Goal: Task Accomplishment & Management: Use online tool/utility

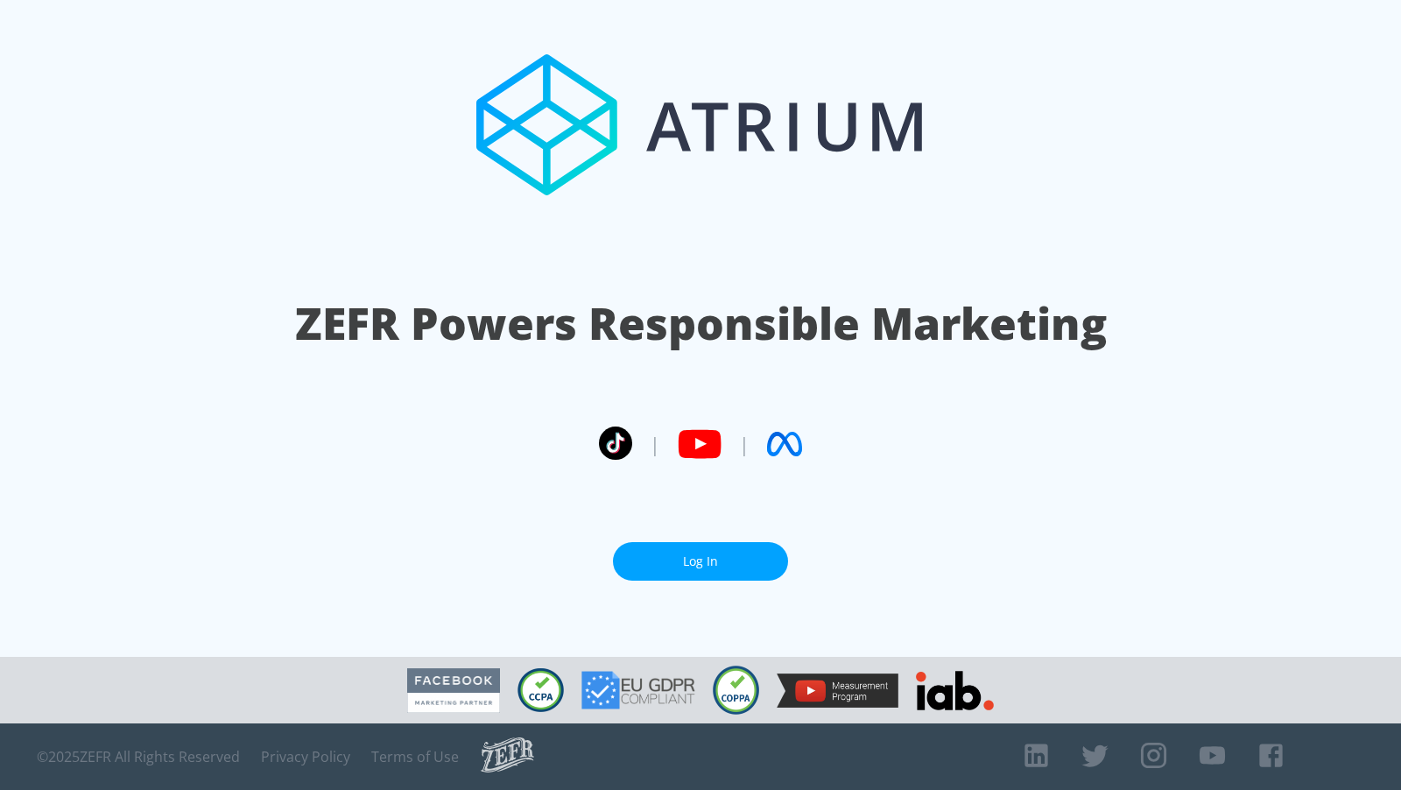
click at [709, 560] on link "Log In" at bounding box center [700, 561] width 175 height 39
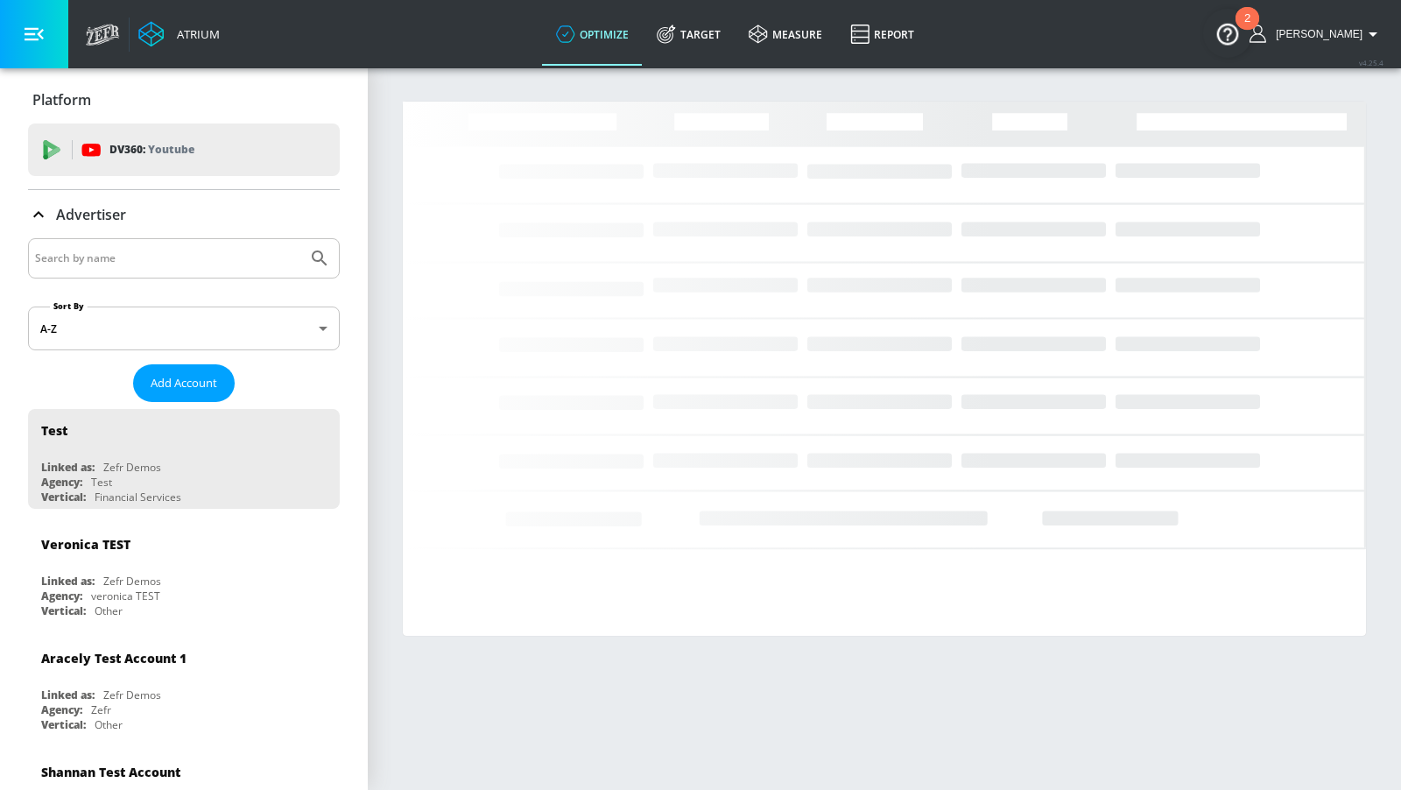
click at [252, 250] on input "Search by name" at bounding box center [167, 258] width 265 height 23
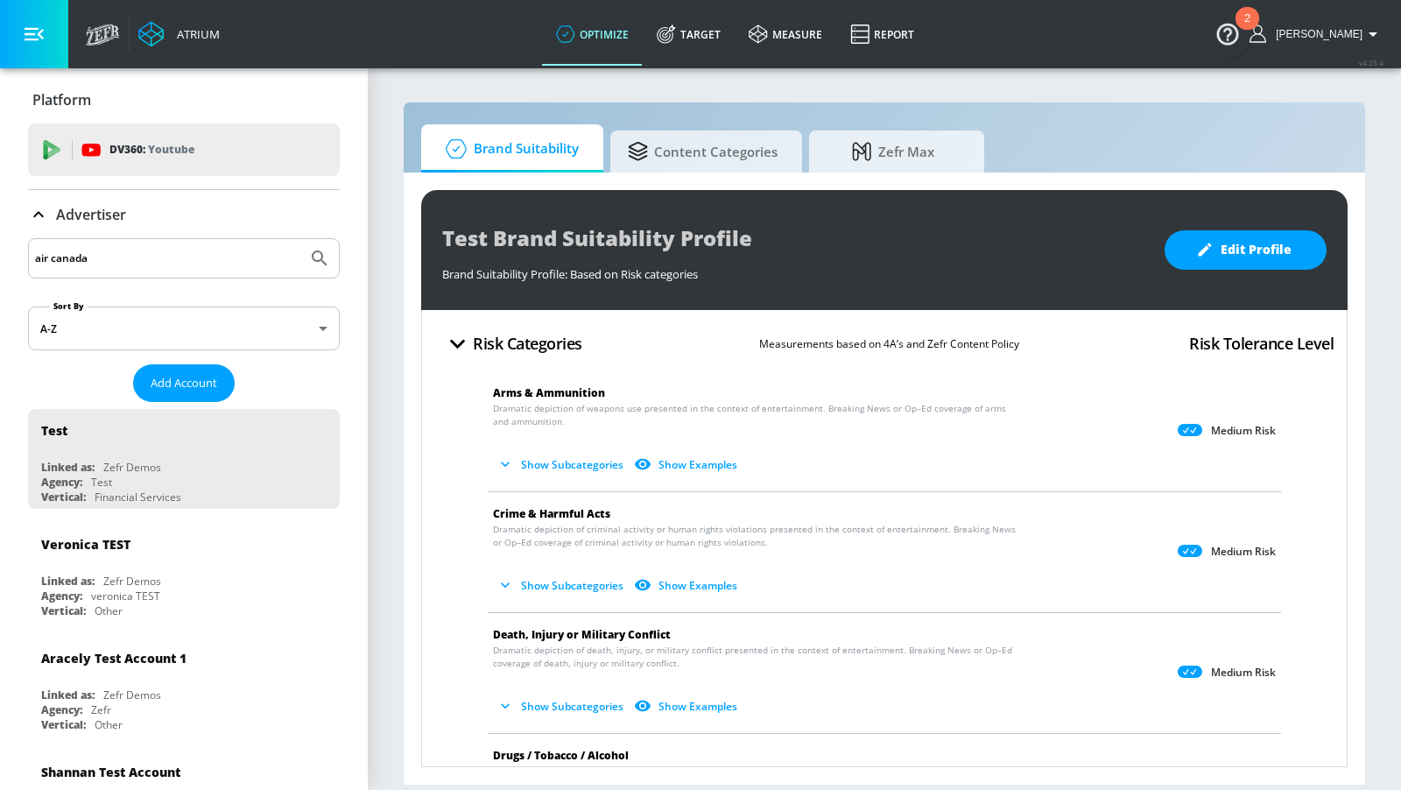
type input "air canada"
click at [300, 239] on button "Submit Search" at bounding box center [319, 258] width 39 height 39
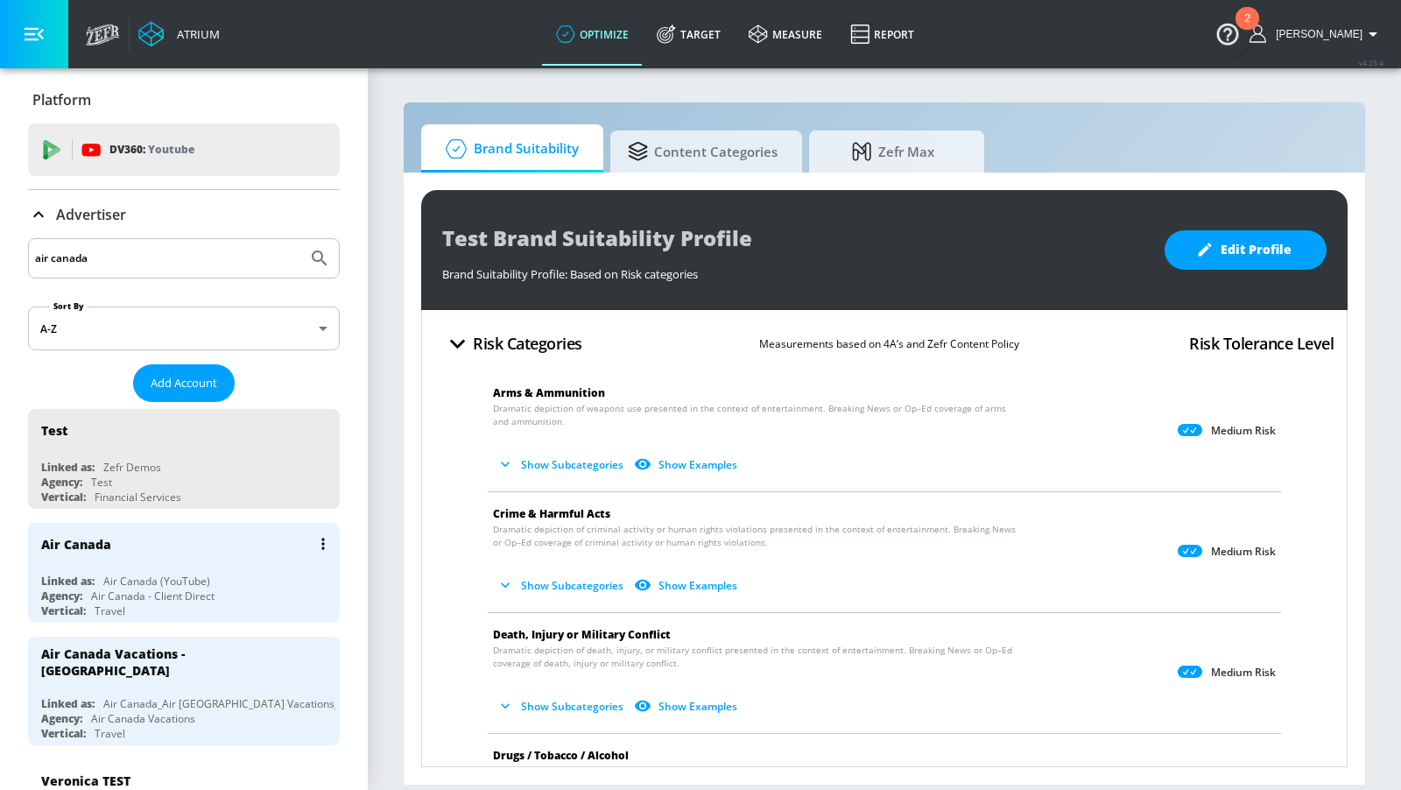
click at [240, 549] on div "Air Canada" at bounding box center [188, 544] width 294 height 42
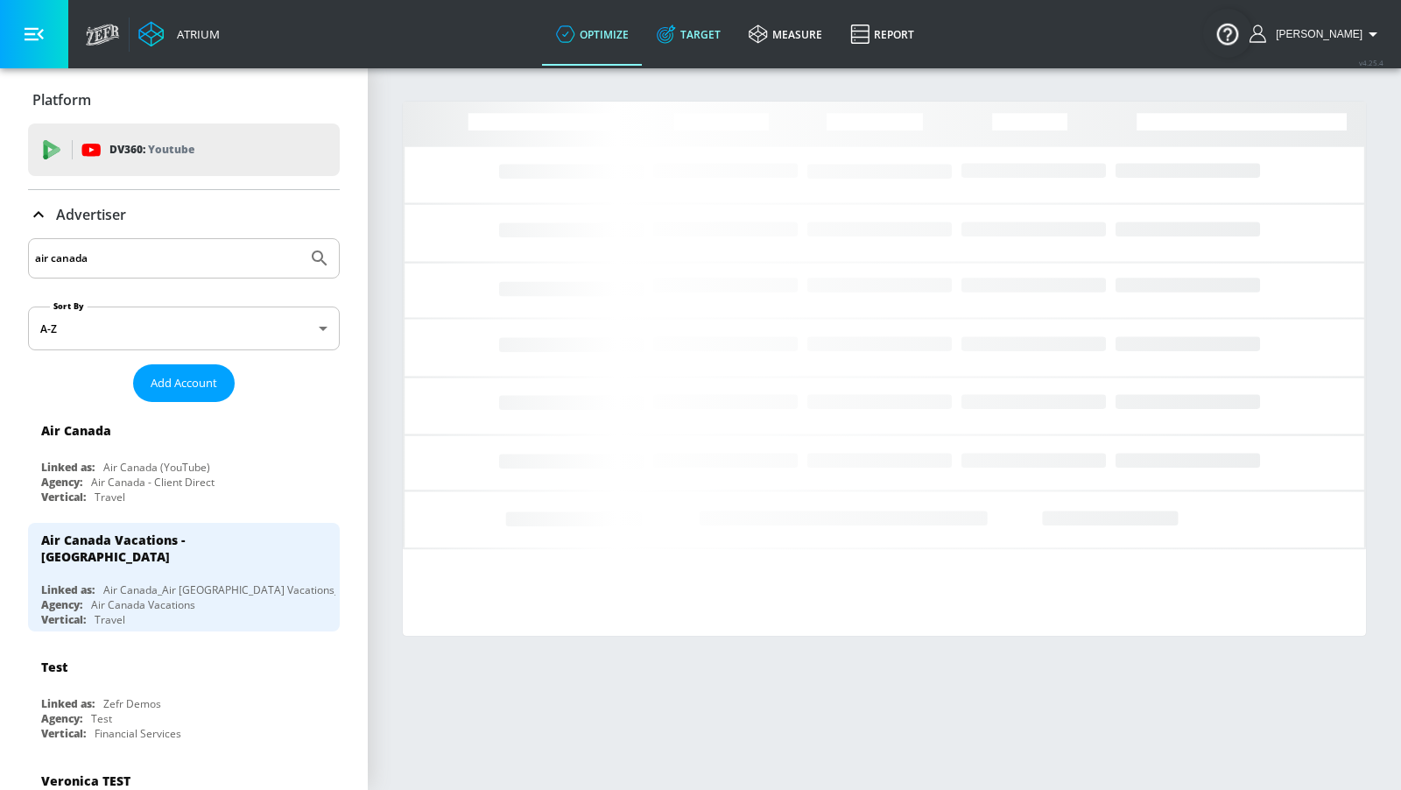
click at [710, 17] on link "Target" at bounding box center [689, 34] width 92 height 63
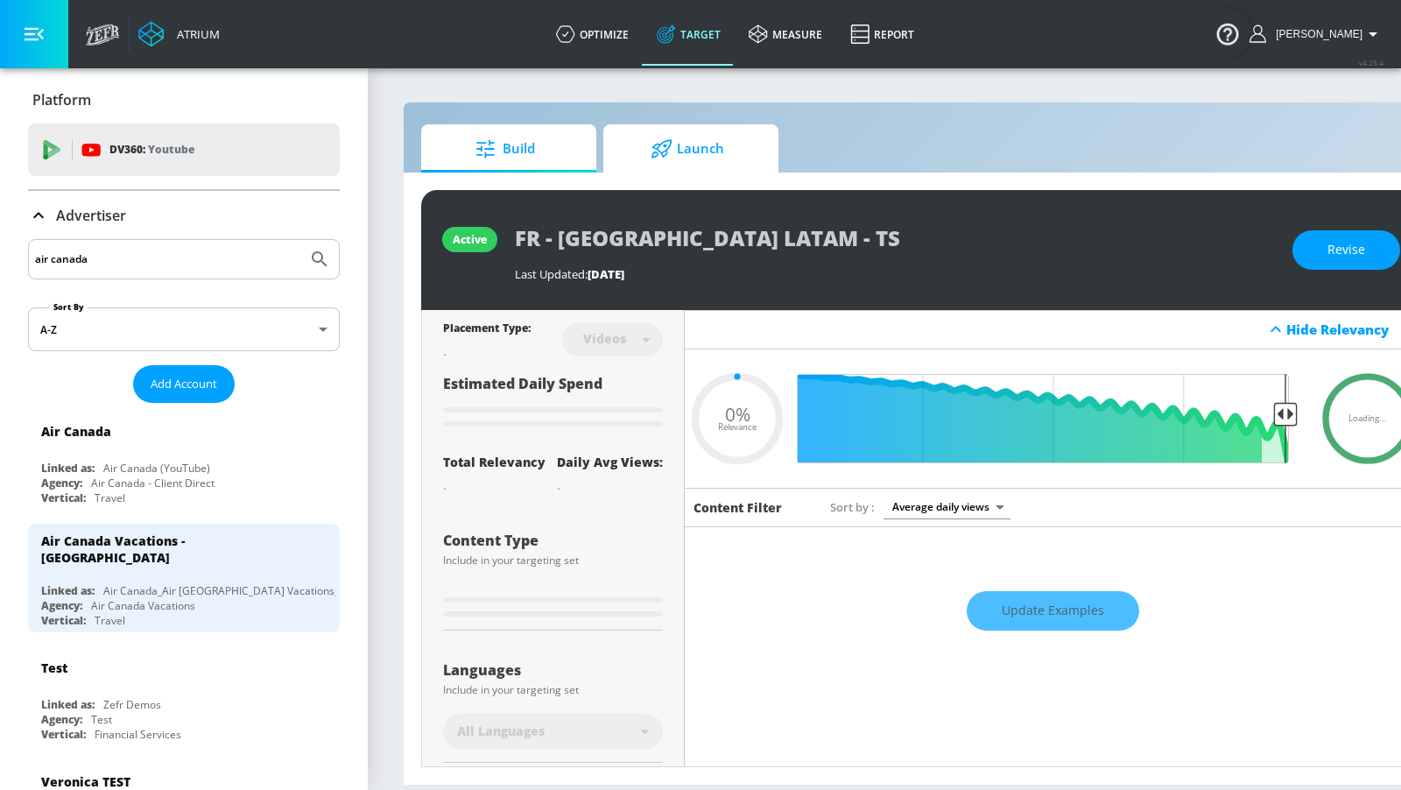
type input "0.05"
click at [712, 149] on span "Launch" at bounding box center [687, 149] width 133 height 42
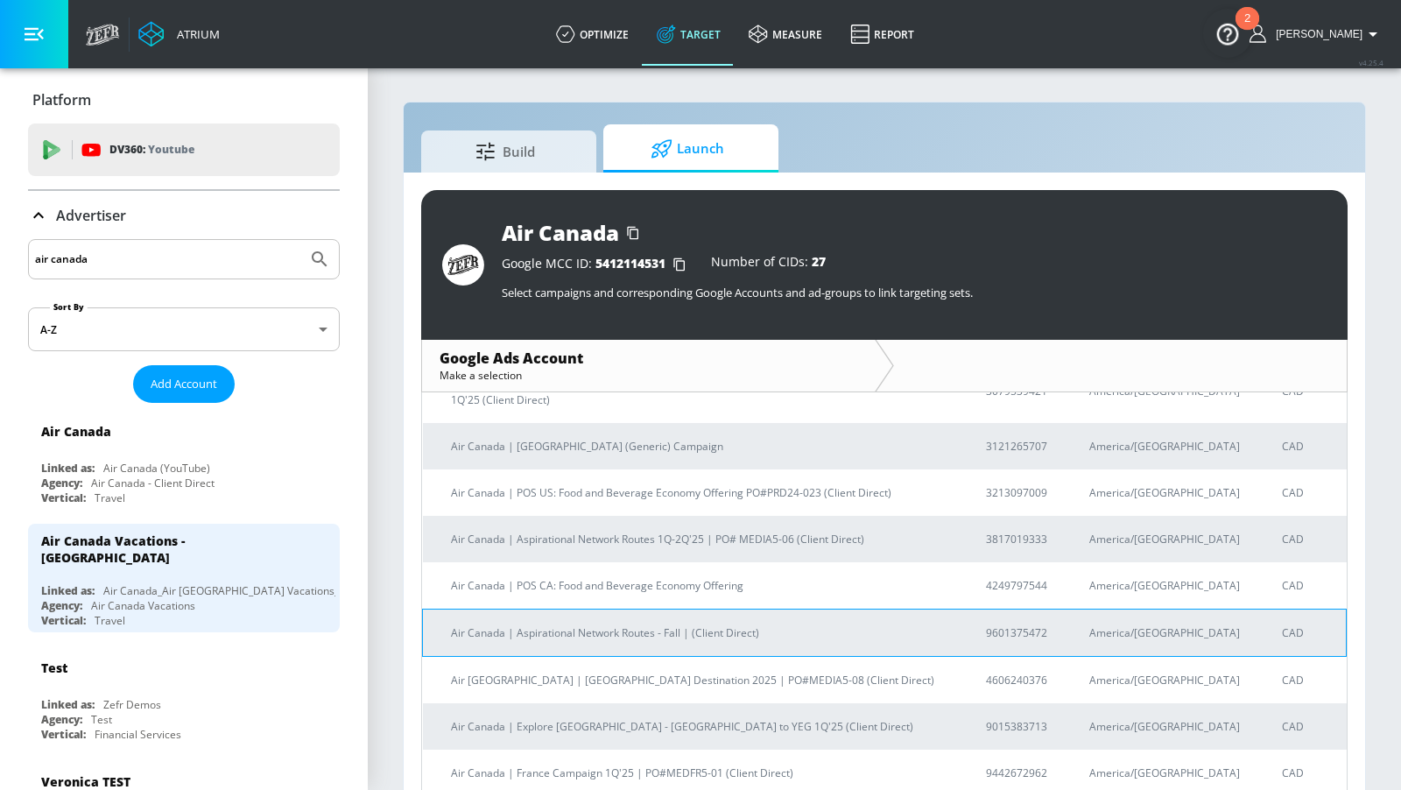
click at [733, 624] on p "Air Canada | Aspirational Network Routes - Fall | (Client Direct)" at bounding box center [697, 633] width 493 height 18
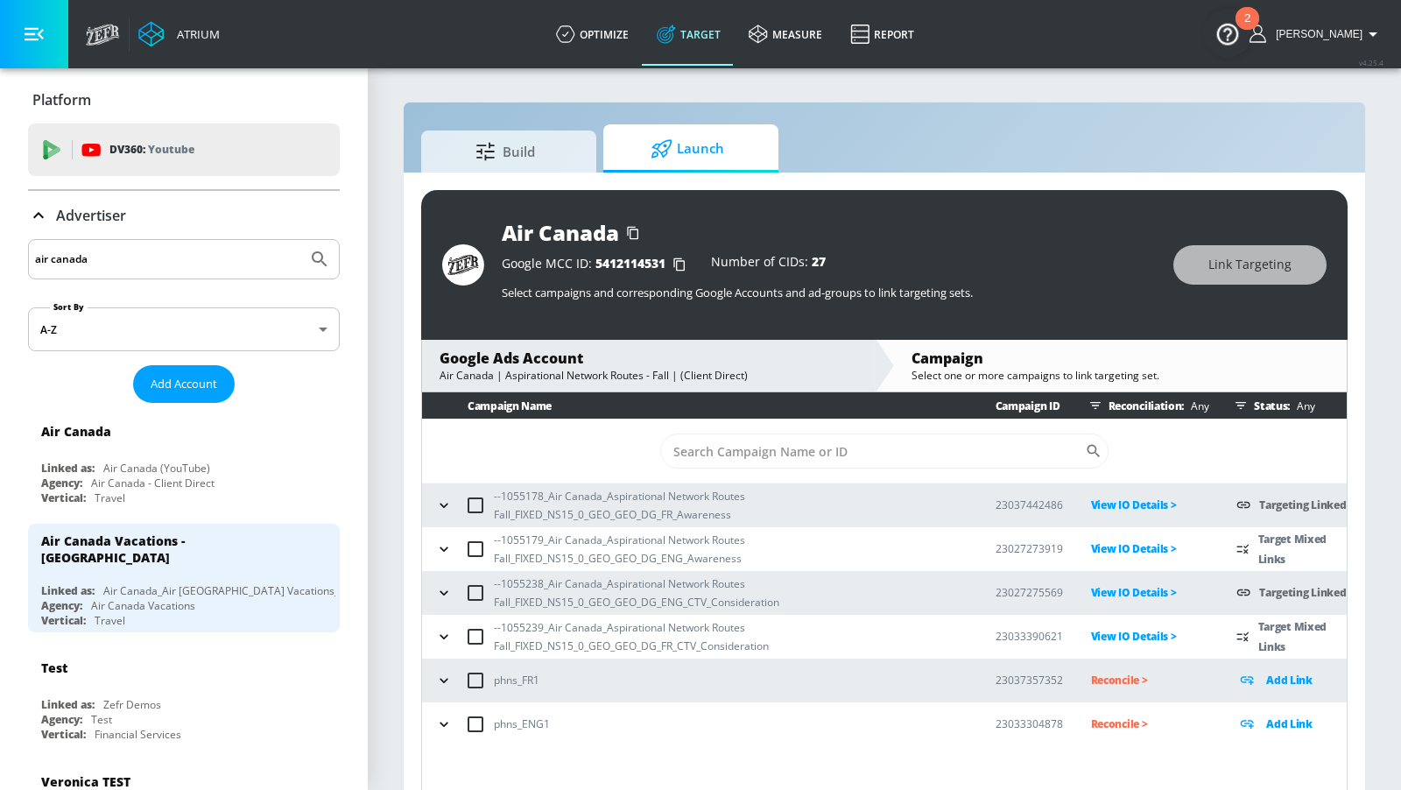
scroll to position [24, 0]
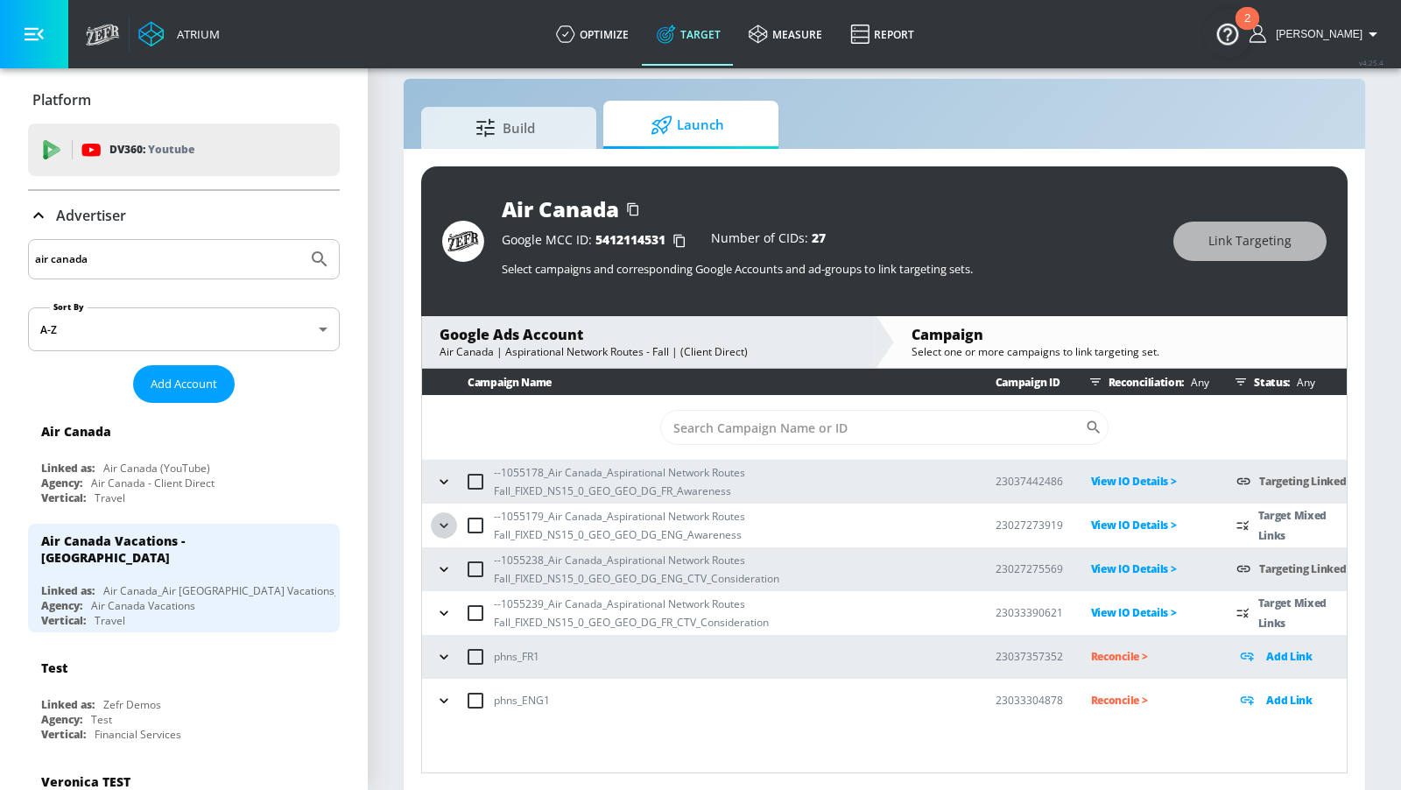
click at [441, 528] on icon "button" at bounding box center [444, 526] width 18 height 18
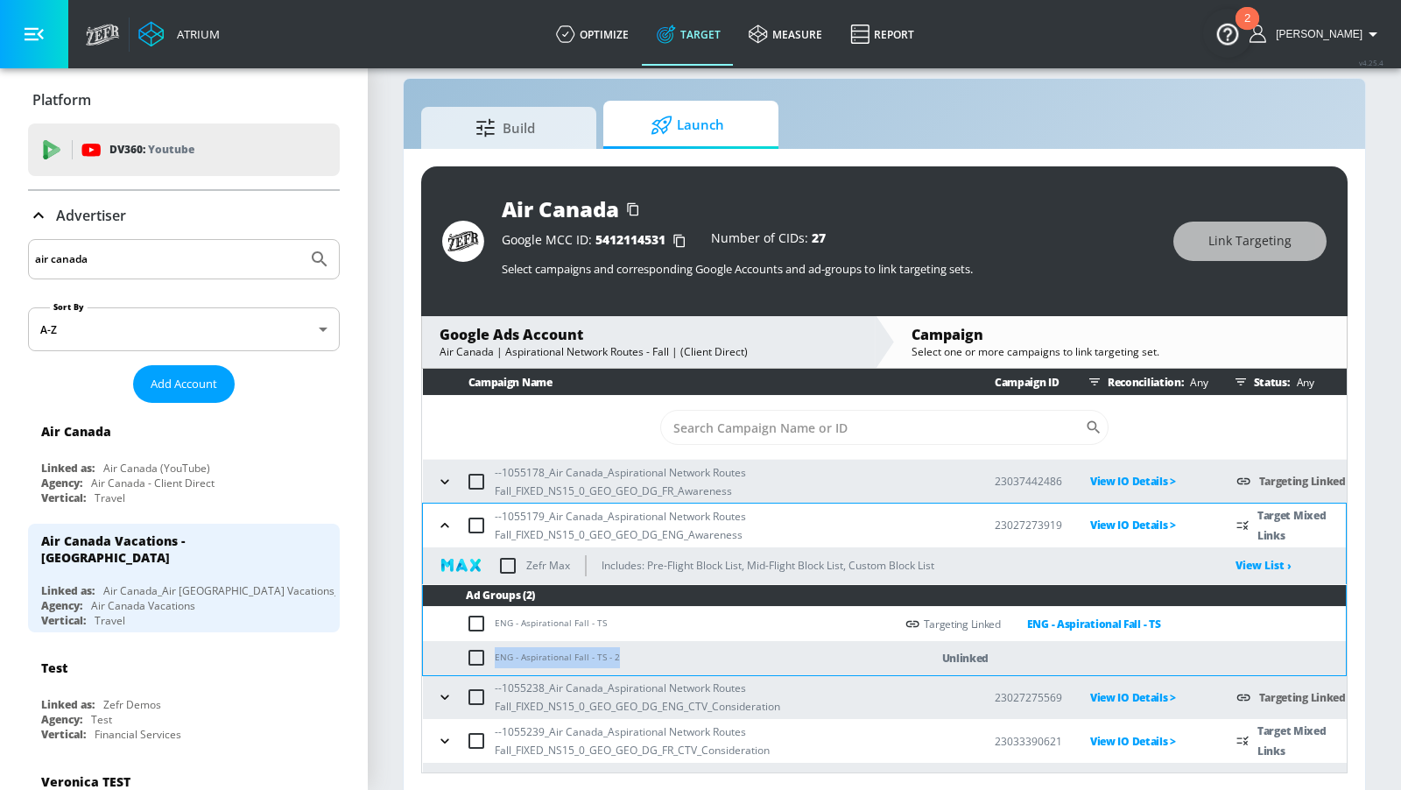
drag, startPoint x: 610, startPoint y: 658, endPoint x: 504, endPoint y: 643, distance: 107.9
click at [497, 652] on td "ENG - Aspirational Fall - TS - 2" at bounding box center [658, 658] width 471 height 34
copy td "NG - Aspirational Fall - TS - 2"
click at [660, 633] on td "ENG - Aspirational Fall - TS" at bounding box center [658, 624] width 471 height 34
drag, startPoint x: 602, startPoint y: 655, endPoint x: 493, endPoint y: 659, distance: 108.6
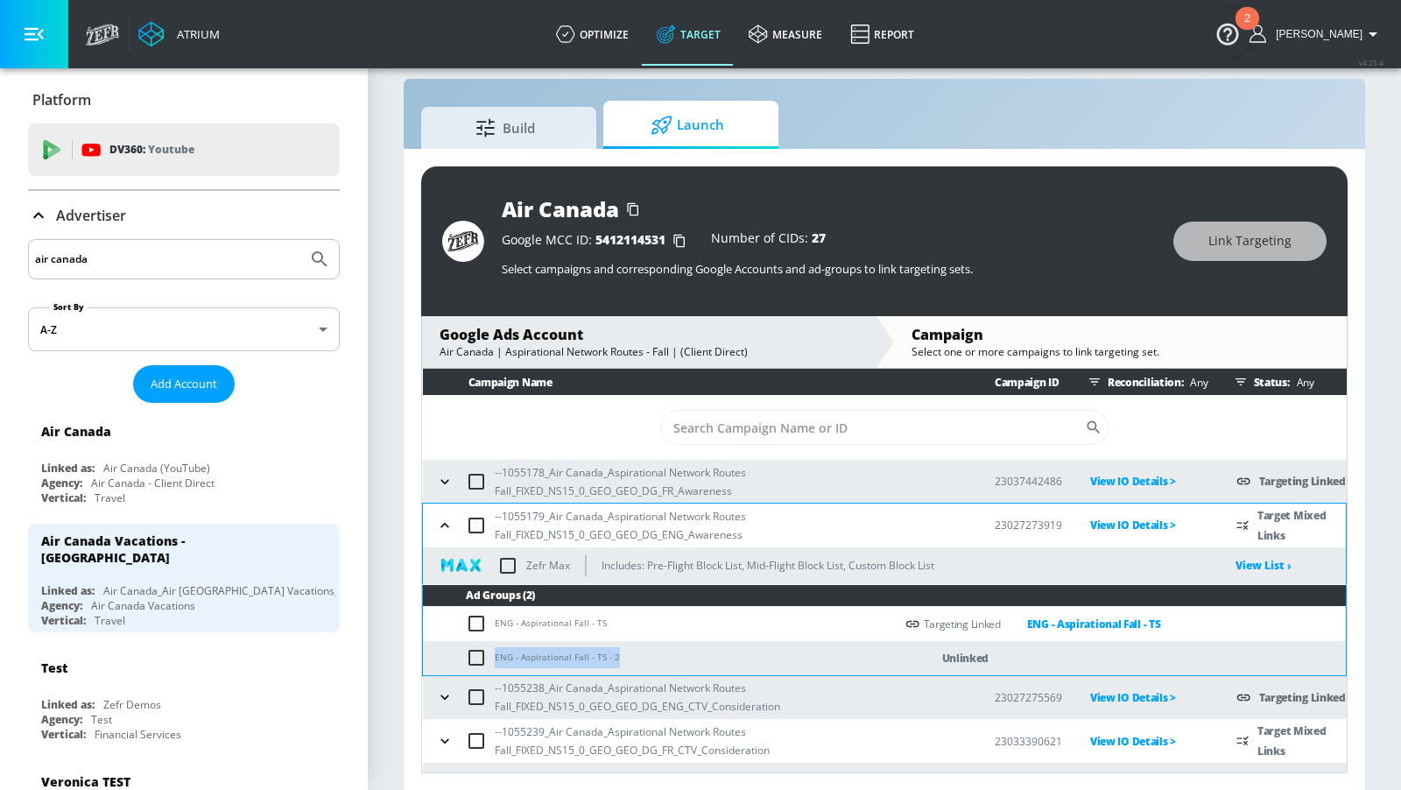
click at [493, 659] on td "ENG - Aspirational Fall - TS - 2" at bounding box center [658, 658] width 471 height 34
copy td "ENG - Aspirational Fall - TS - 2"
click at [472, 656] on input "checkbox" at bounding box center [480, 657] width 29 height 21
checkbox input "true"
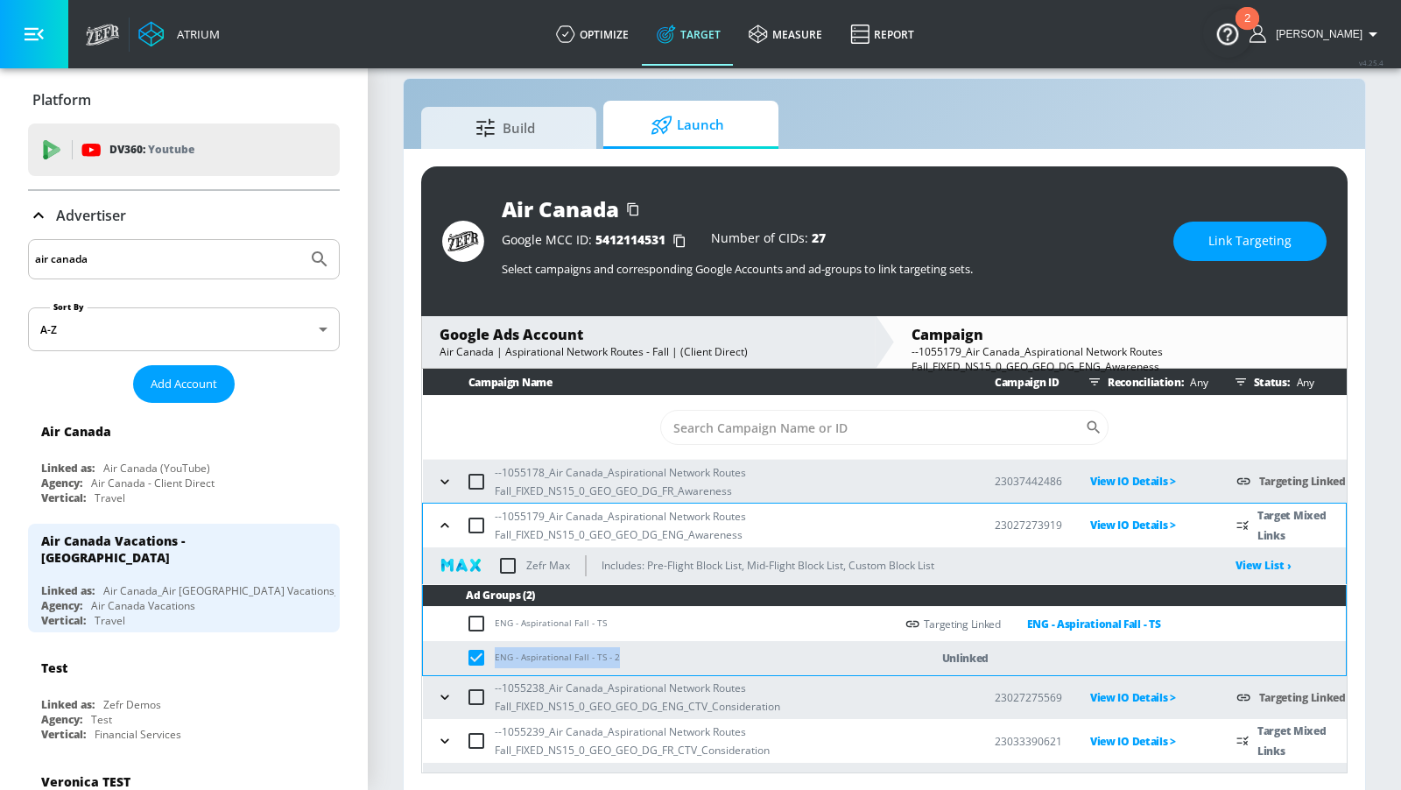
click at [1227, 233] on span "Link Targeting" at bounding box center [1250, 241] width 83 height 22
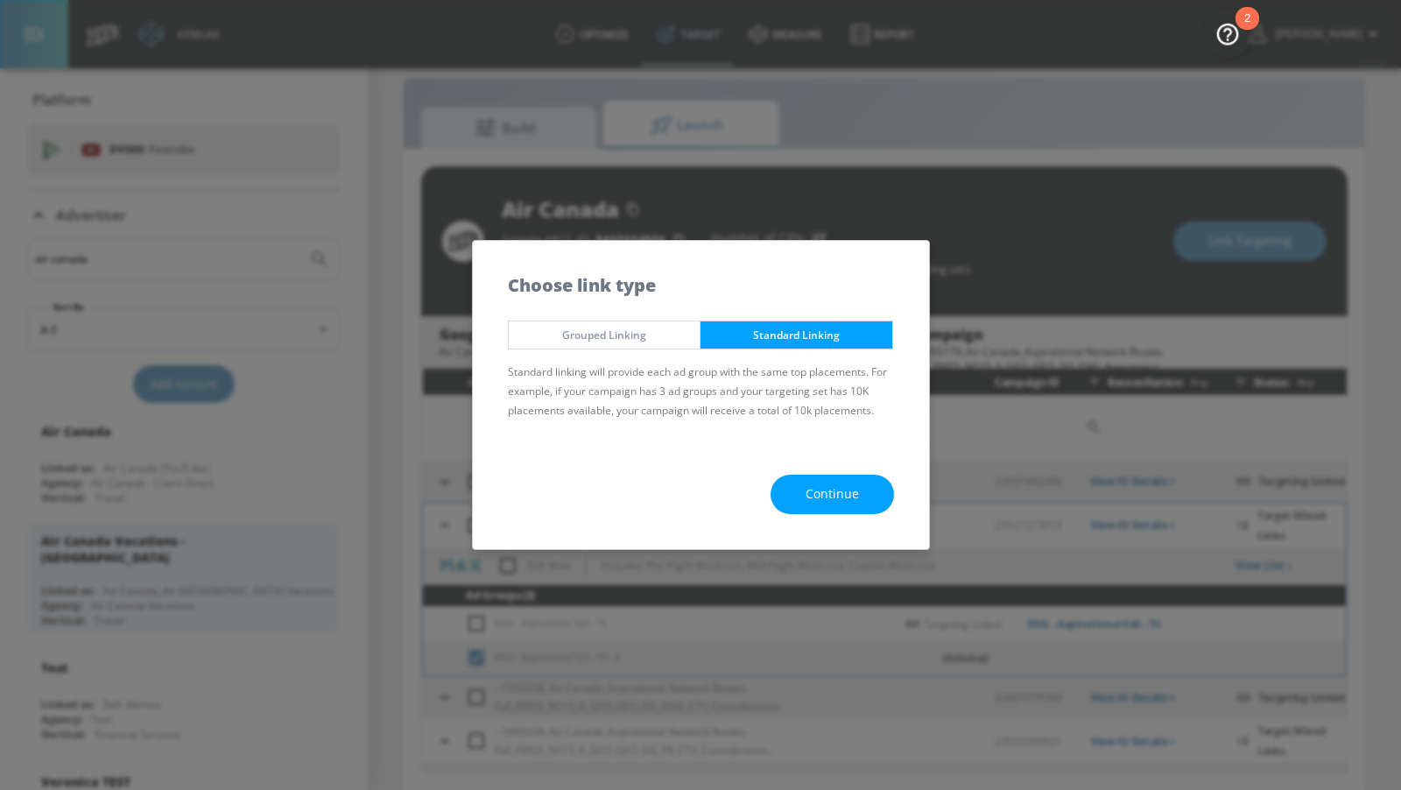
click at [821, 469] on div "Continue" at bounding box center [701, 494] width 456 height 109
click at [814, 492] on span "Continue" at bounding box center [832, 494] width 53 height 22
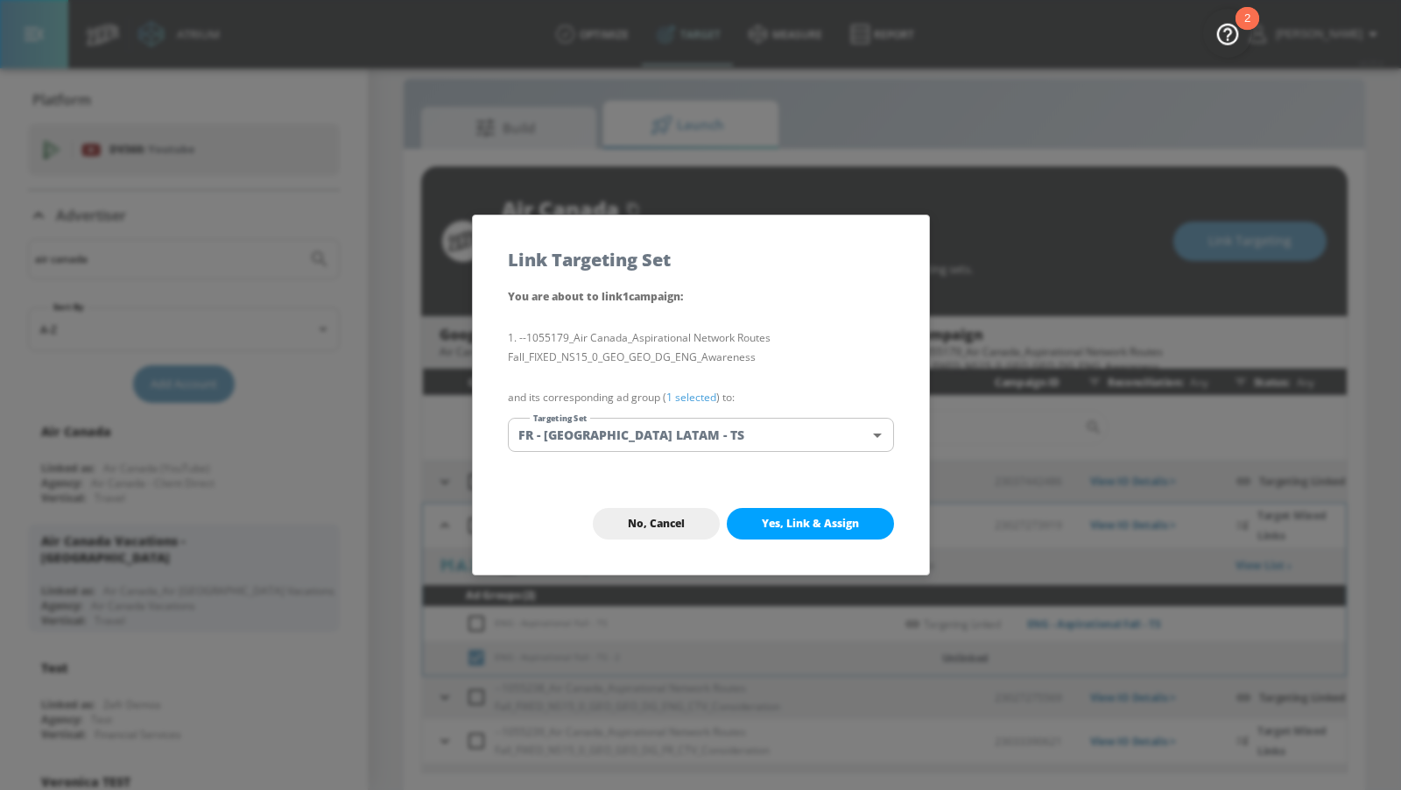
click at [723, 431] on body "Atrium optimize Target measure Report optimize Target measure Report v 4.25.4 A…" at bounding box center [700, 383] width 1401 height 815
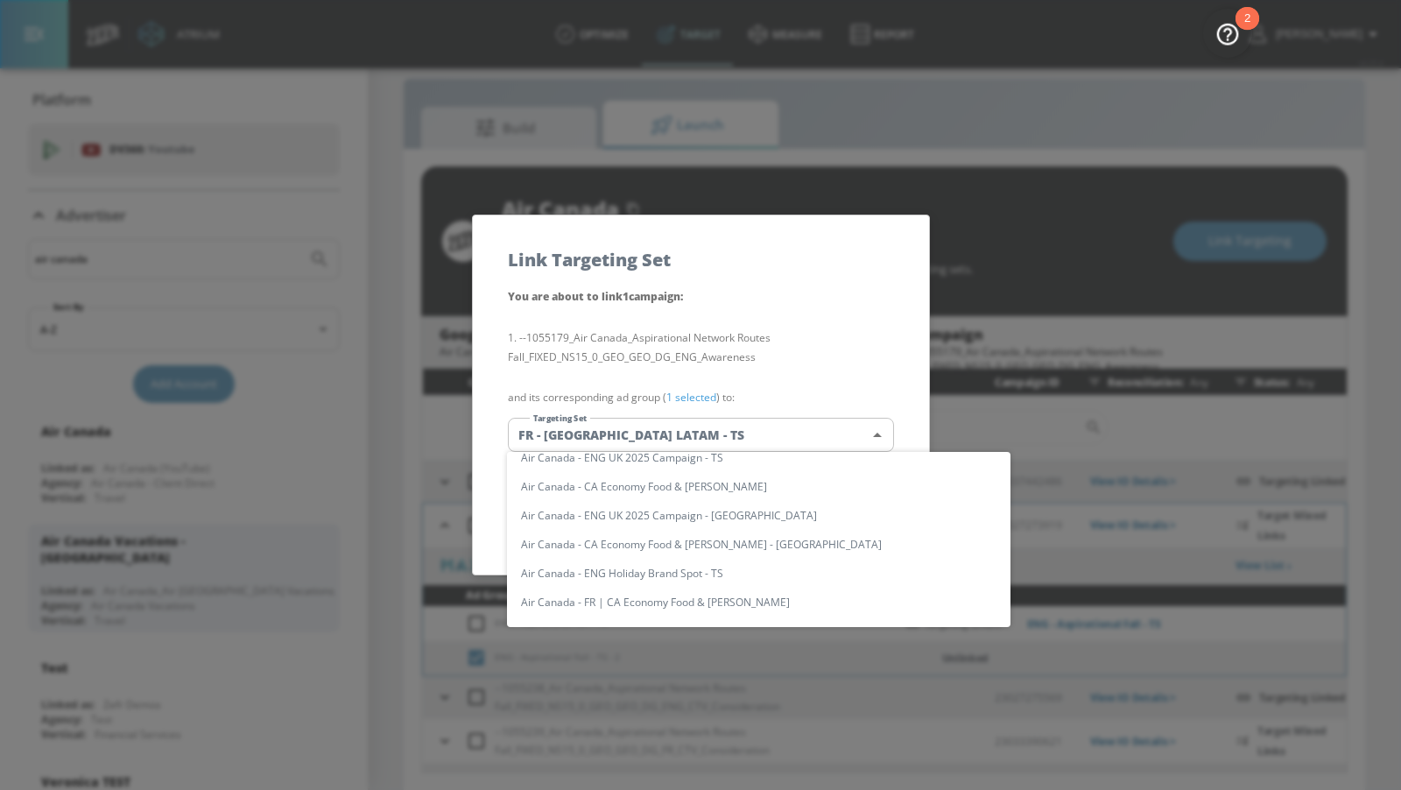
scroll to position [0, 0]
click at [657, 465] on input "text" at bounding box center [775, 471] width 470 height 24
paste input "ENG - Aspirational Fall - TS - 2"
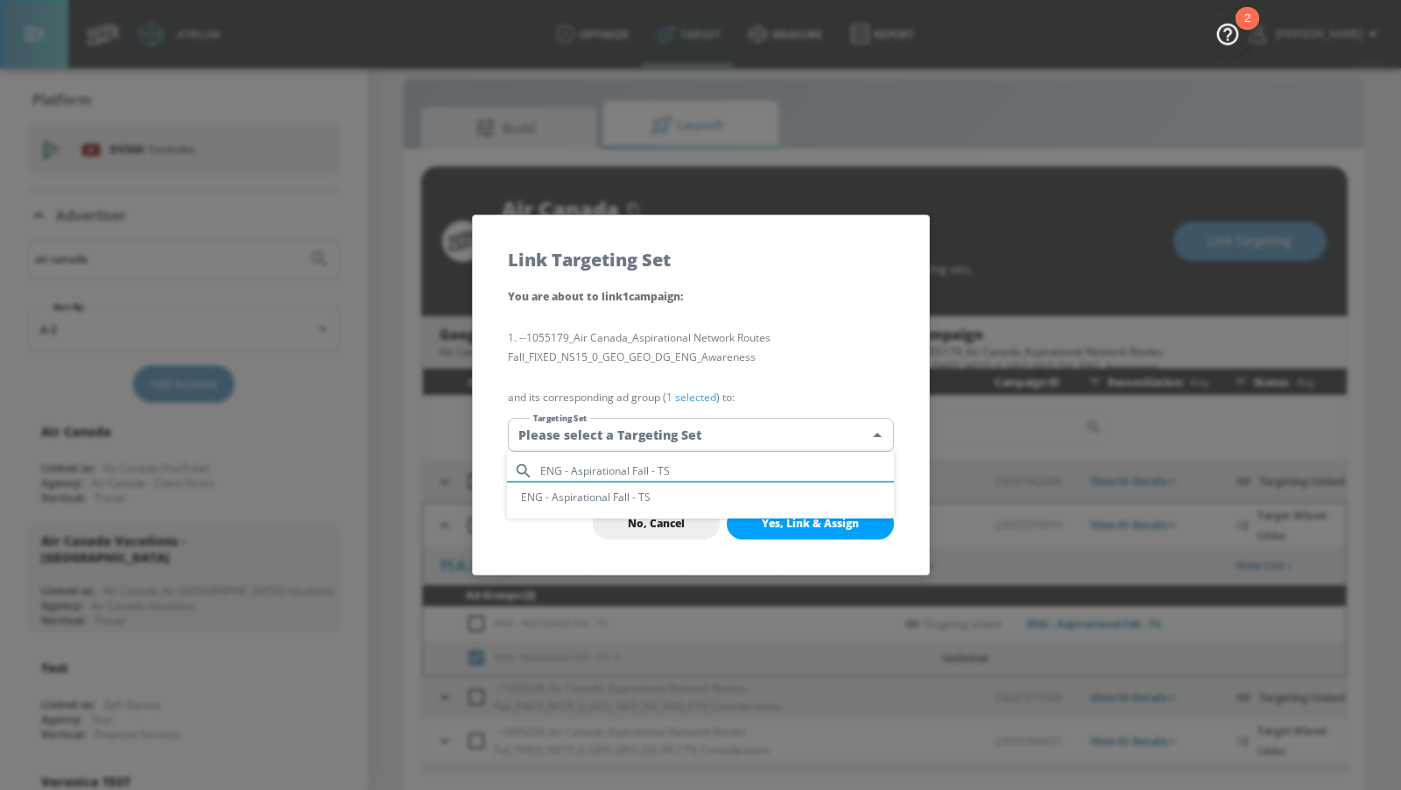
type input "ENG - Aspirational Fall - TS"
click at [641, 498] on li "ENG - Aspirational Fall - TS" at bounding box center [700, 497] width 387 height 29
type input "2b253e13-348a-4b43-9a62-c0bb7e14560d"
click at [778, 523] on span "Yes, Link & Assign" at bounding box center [810, 524] width 97 height 14
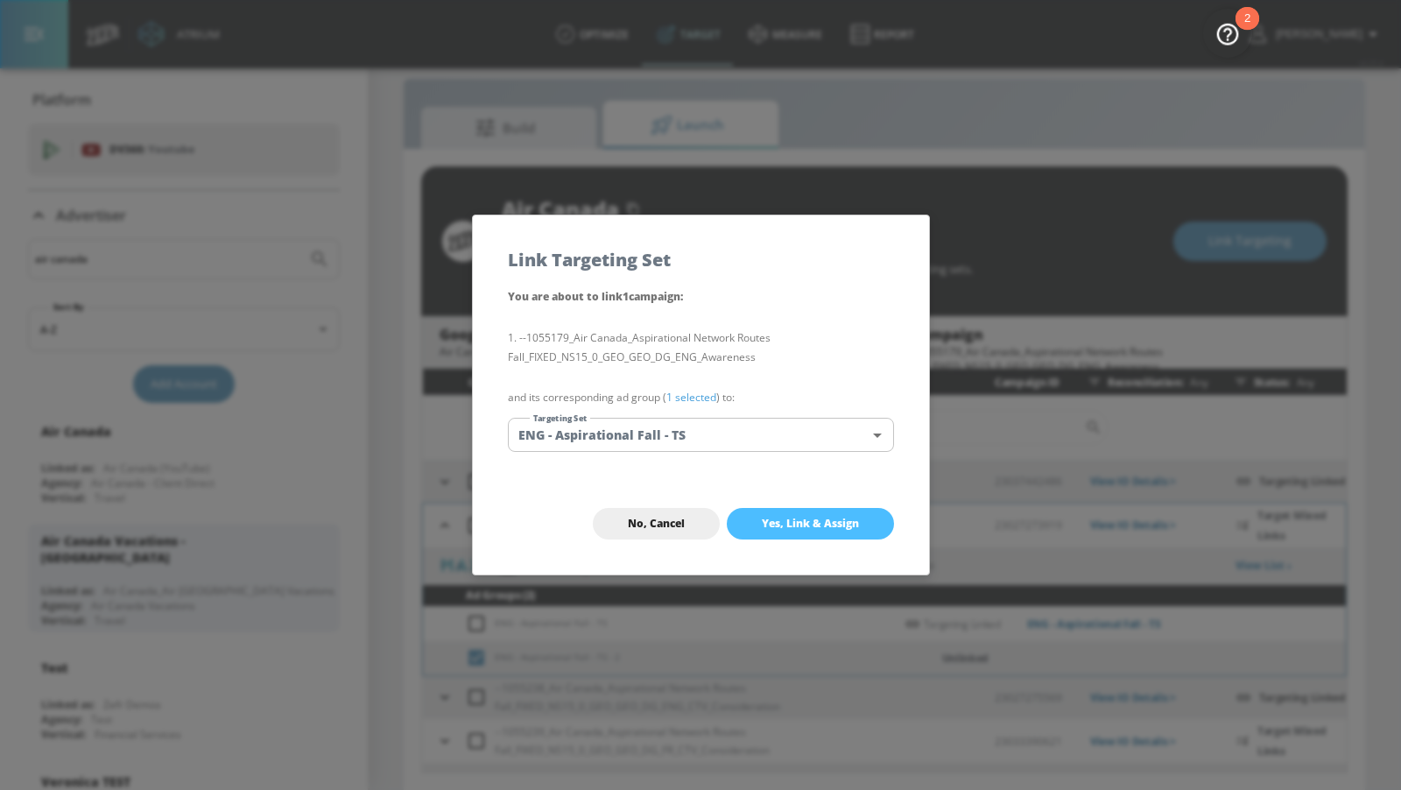
checkbox input "false"
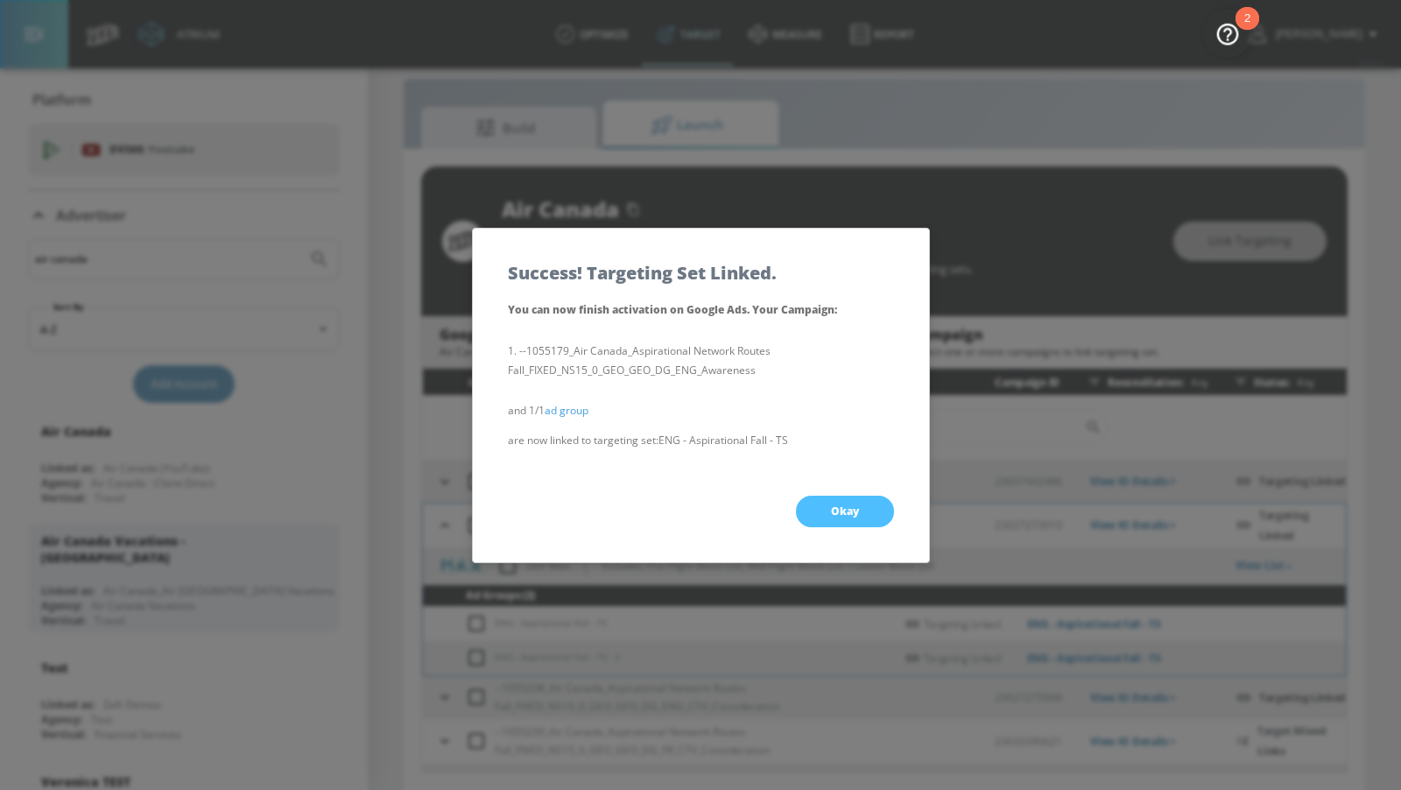
click at [814, 507] on button "Okay" at bounding box center [845, 512] width 98 height 32
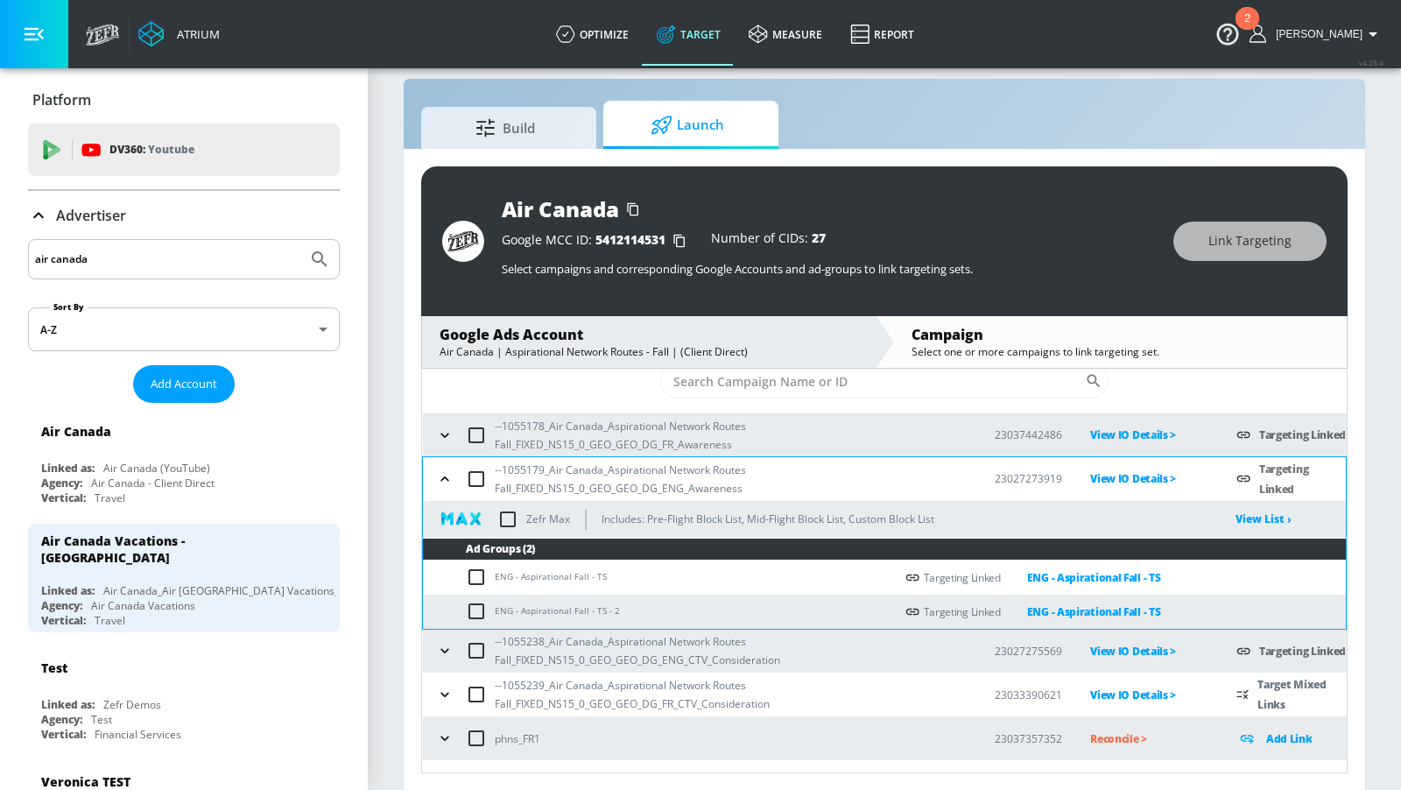
scroll to position [76, 0]
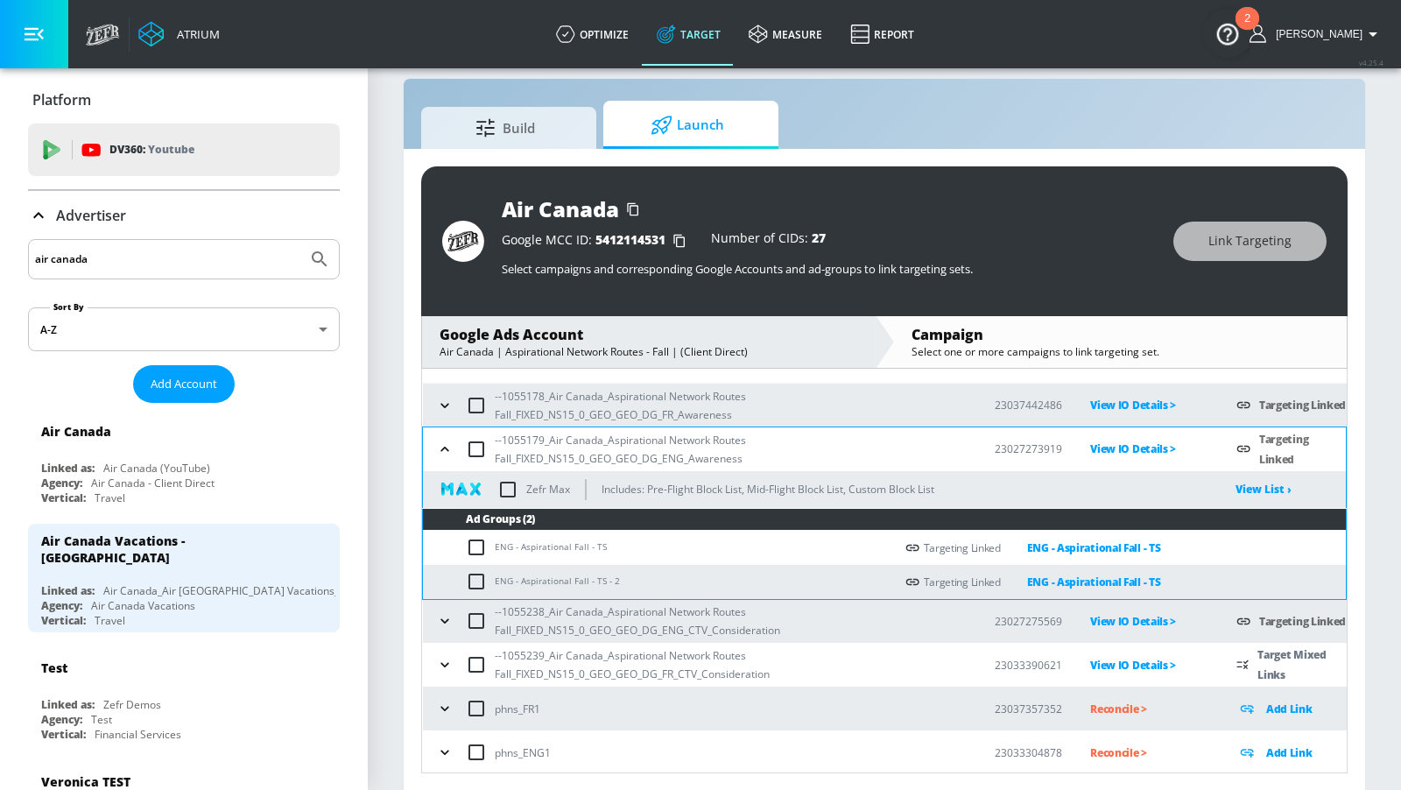
click at [450, 624] on icon "button" at bounding box center [445, 621] width 18 height 18
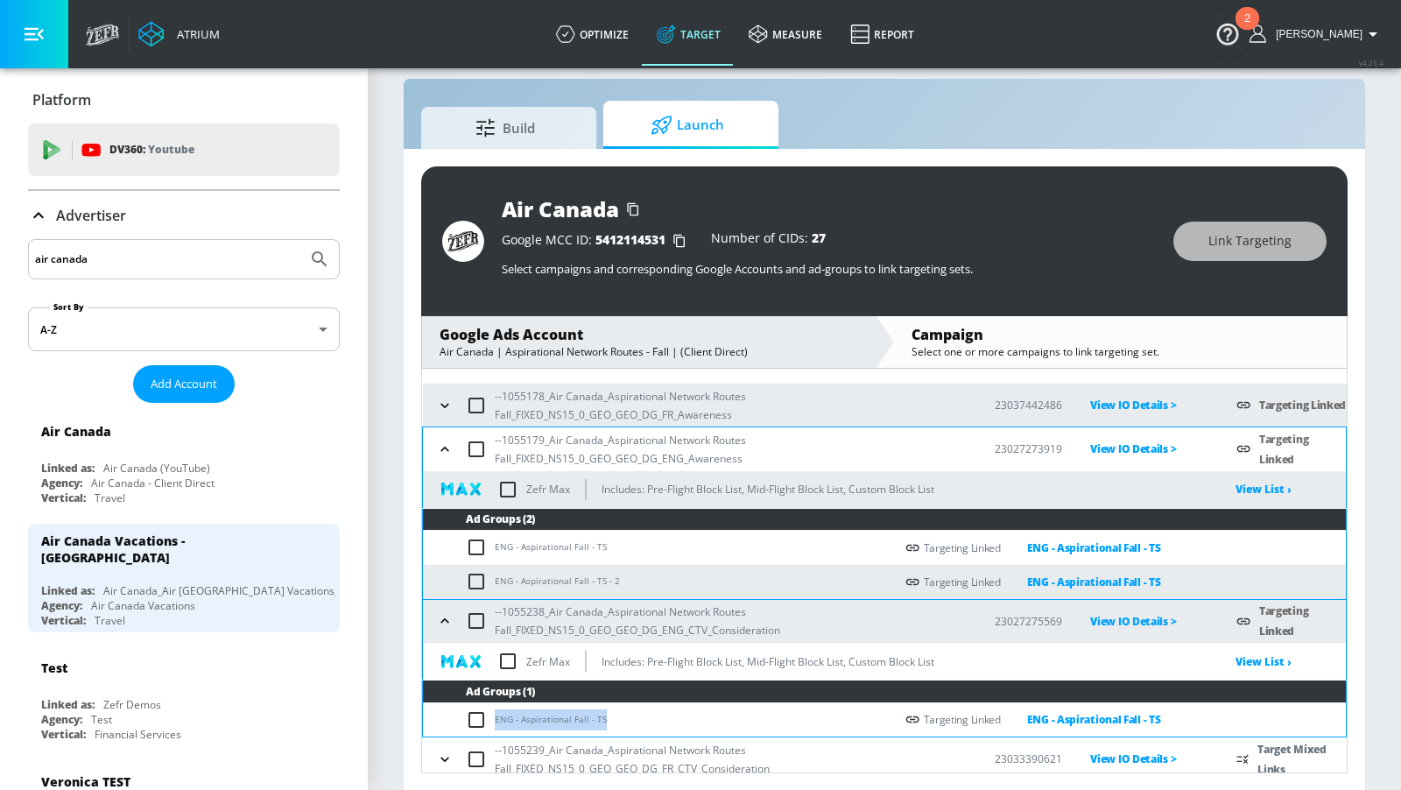
drag, startPoint x: 610, startPoint y: 718, endPoint x: 494, endPoint y: 718, distance: 116.5
click at [494, 718] on td "ENG - Aspirational Fall - TS" at bounding box center [658, 719] width 471 height 34
copy td "ENG - Aspirational Fall - TS"
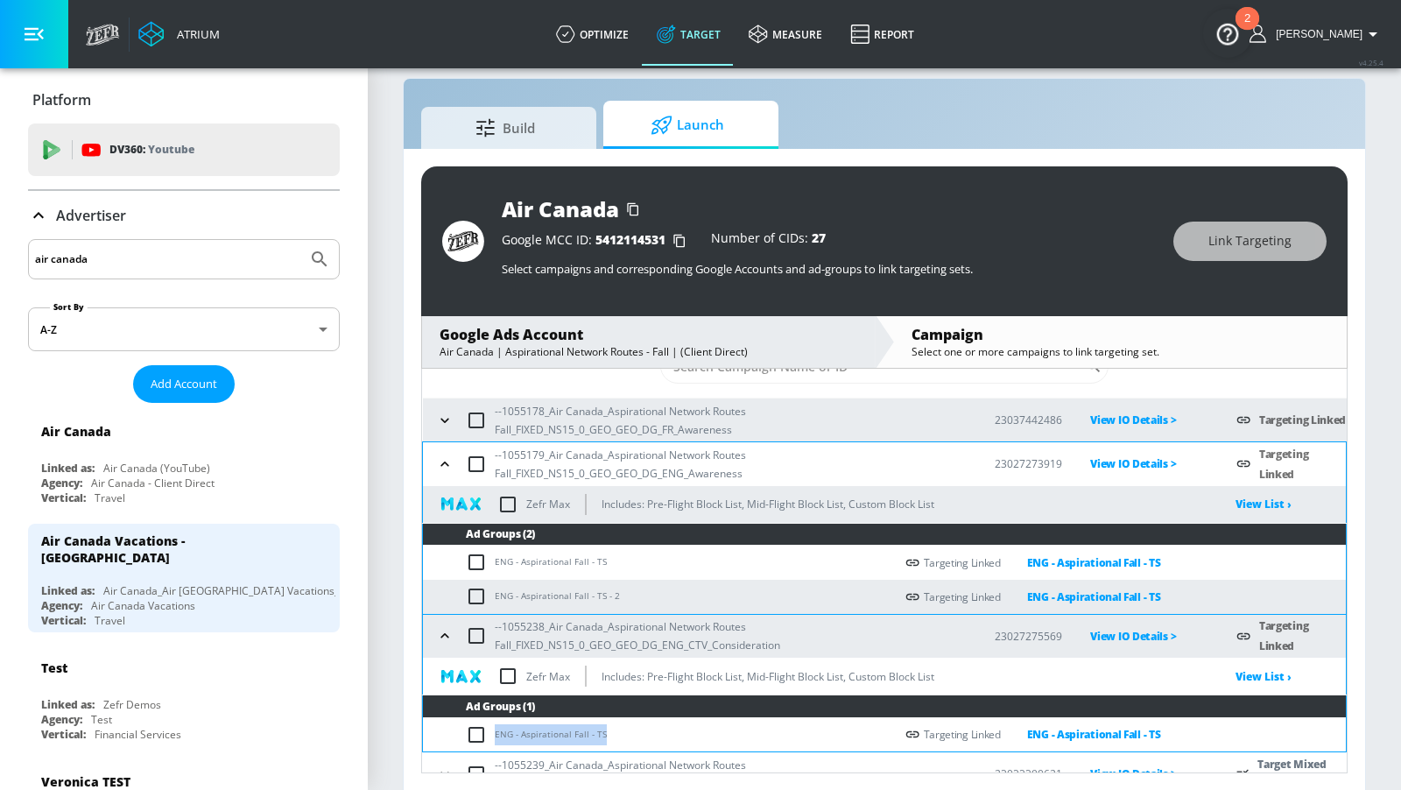
scroll to position [39, 0]
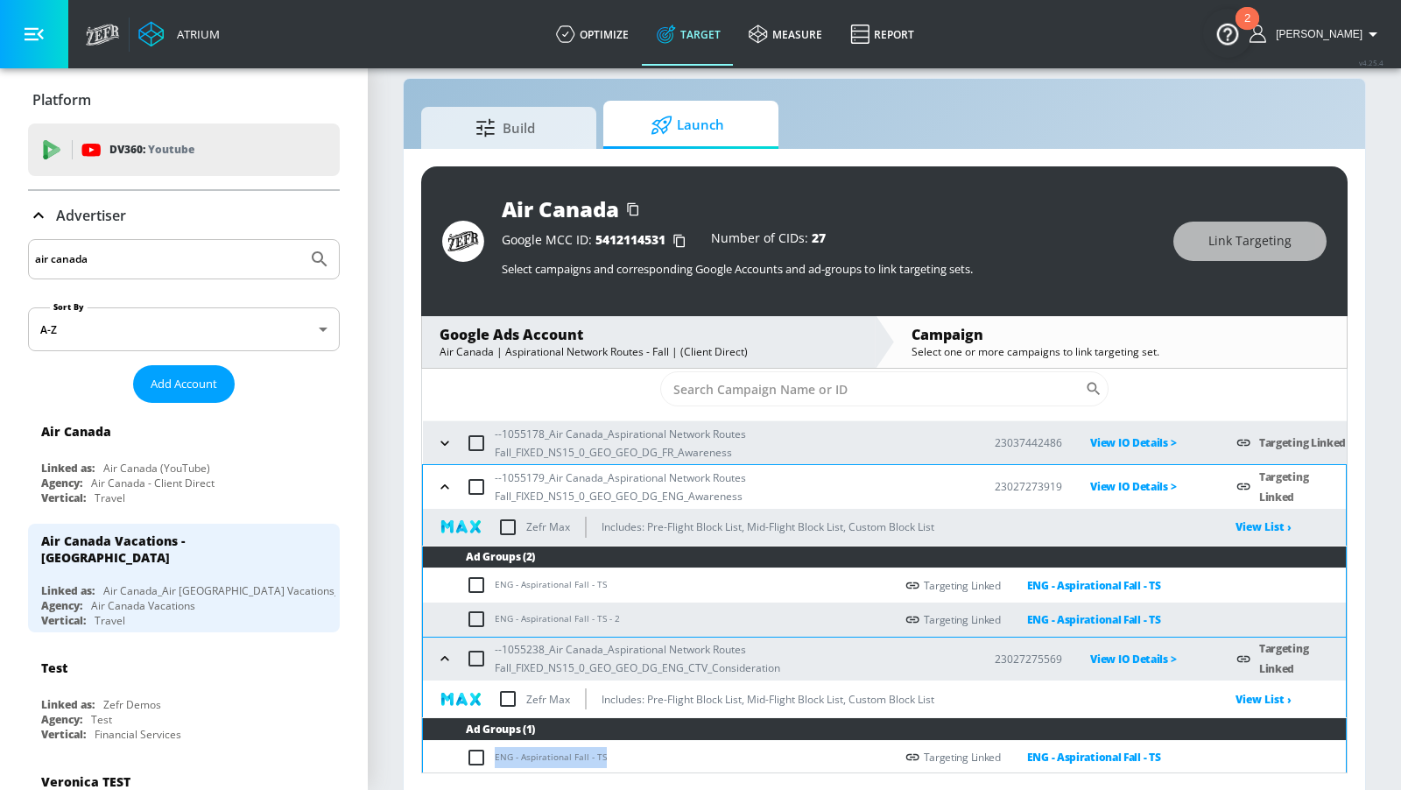
click at [442, 491] on icon "button" at bounding box center [445, 487] width 18 height 18
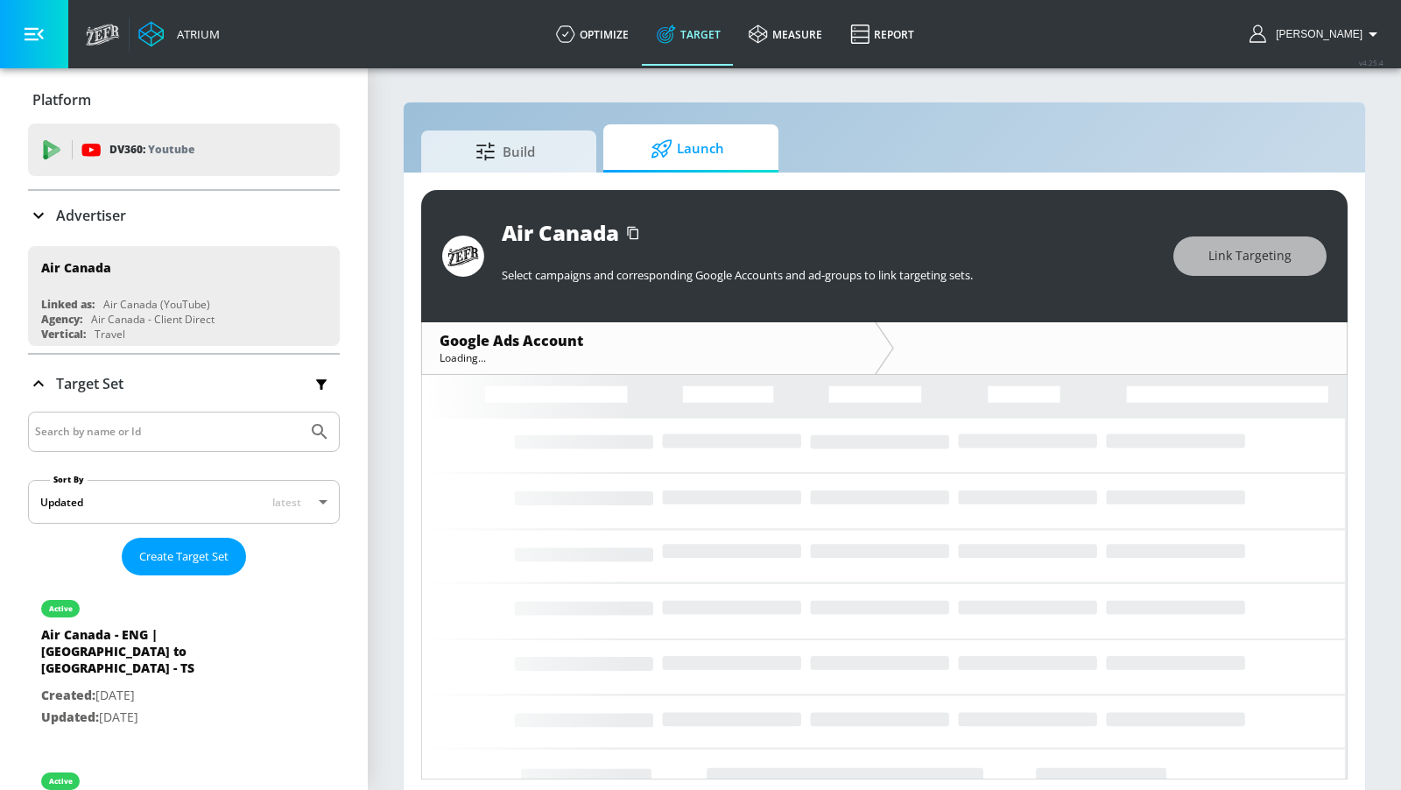
scroll to position [6, 0]
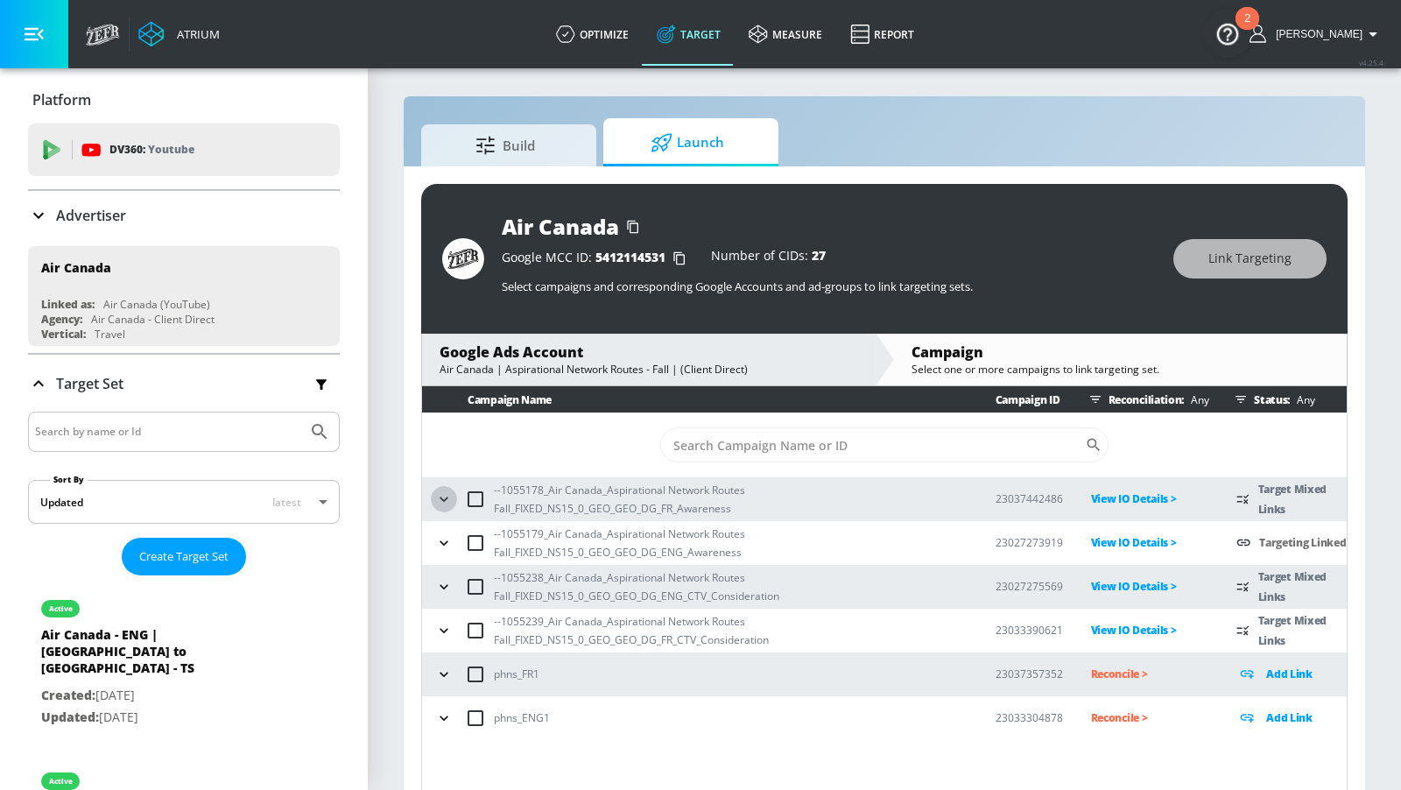
click at [438, 500] on icon "button" at bounding box center [444, 499] width 18 height 18
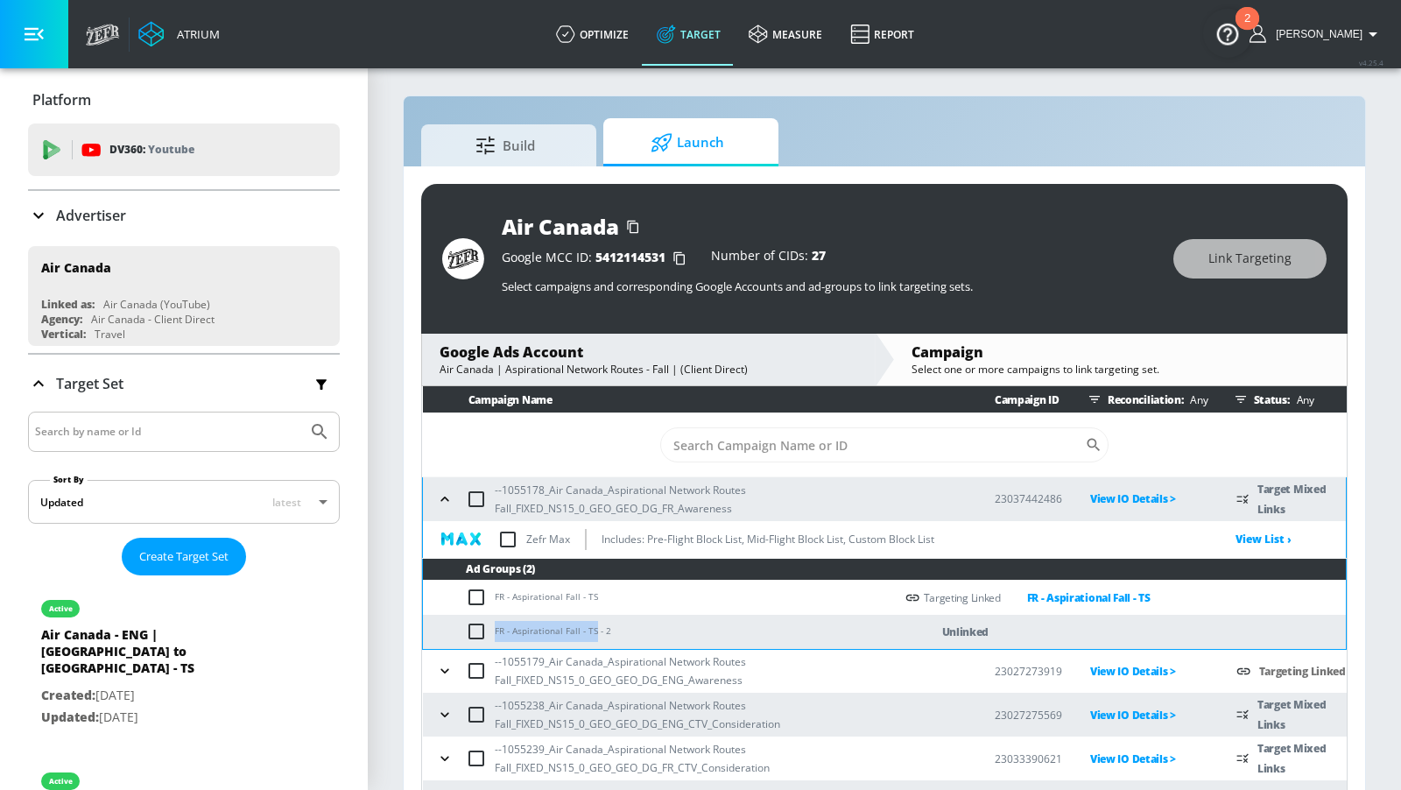
drag, startPoint x: 591, startPoint y: 627, endPoint x: 491, endPoint y: 633, distance: 100.0
click at [491, 633] on td "FR - Aspirational Fall - TS - 2" at bounding box center [658, 632] width 471 height 34
copy td "FR - Aspirational Fall - TS"
click at [473, 629] on input "checkbox" at bounding box center [480, 631] width 29 height 21
checkbox input "true"
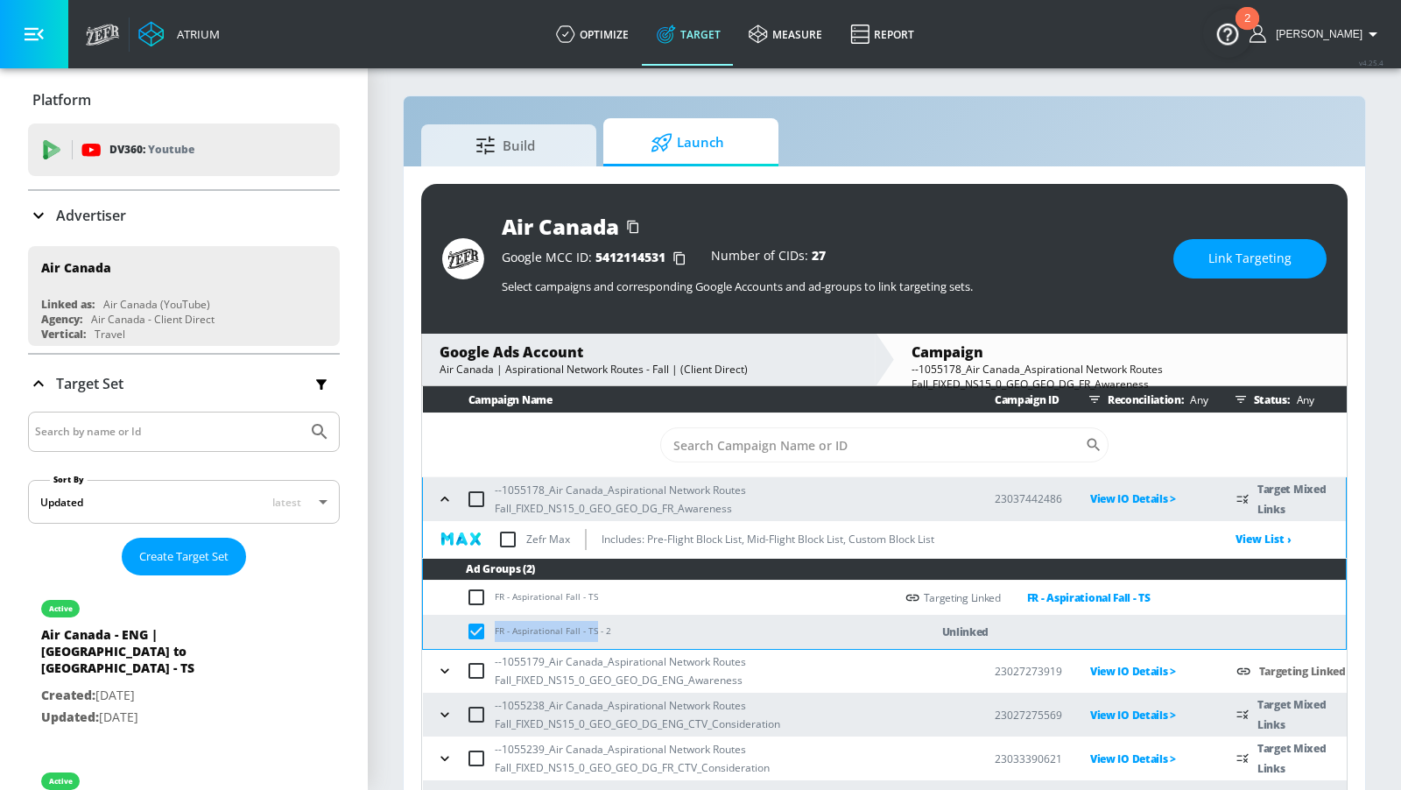
click at [1225, 254] on span "Link Targeting" at bounding box center [1250, 259] width 83 height 22
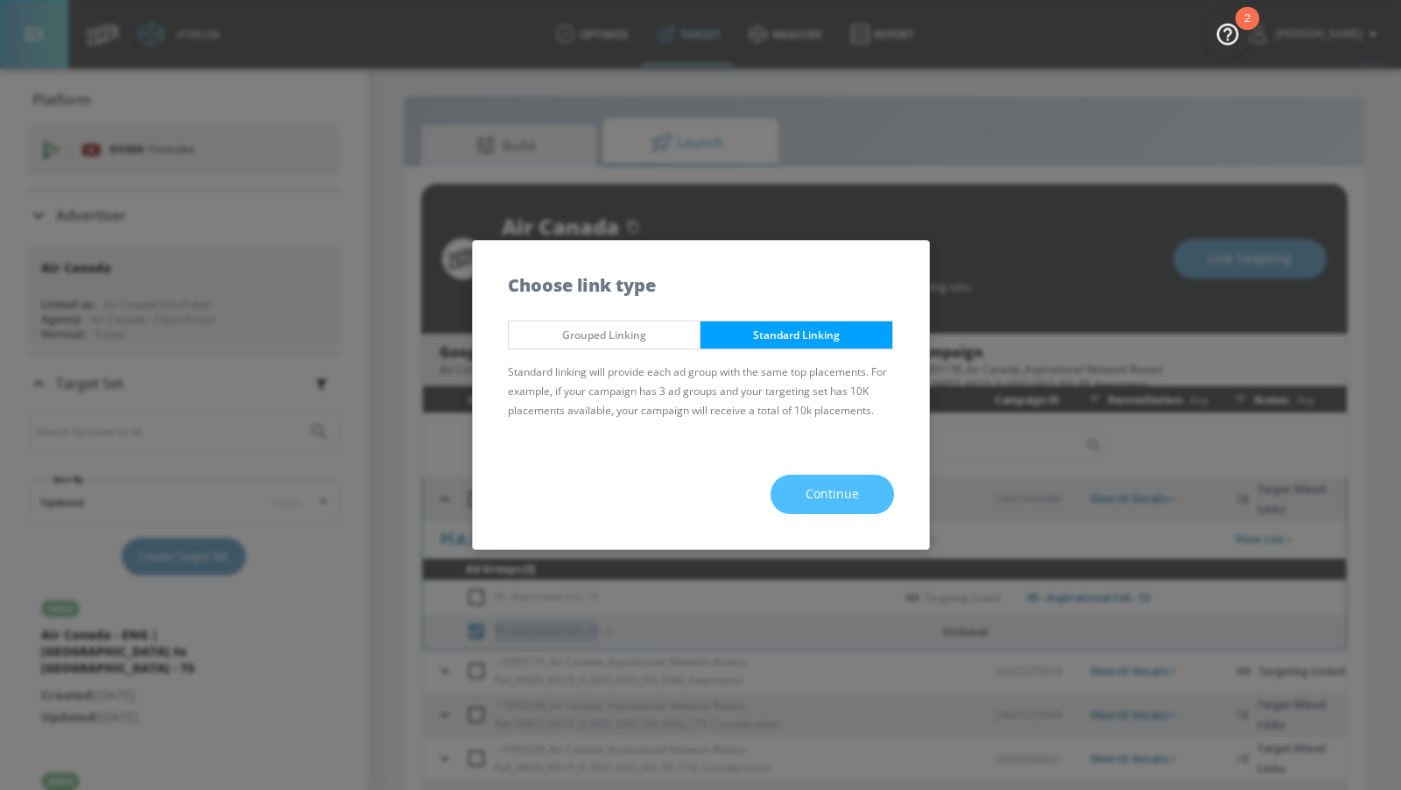
click at [853, 505] on button "Continue" at bounding box center [832, 494] width 123 height 39
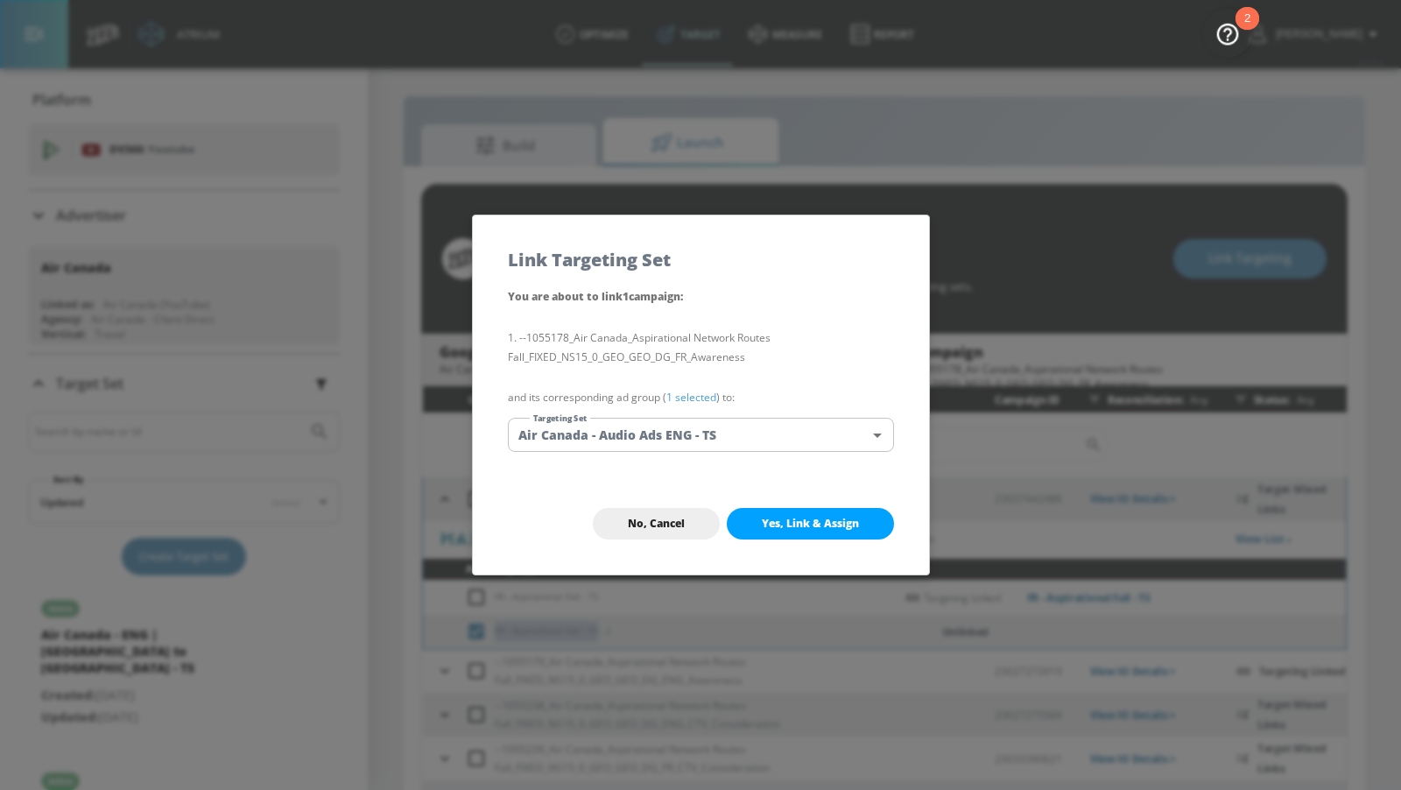
click at [777, 430] on body "Atrium optimize Target measure Report optimize Target measure Report v 4.25.4 […" at bounding box center [700, 401] width 1401 height 815
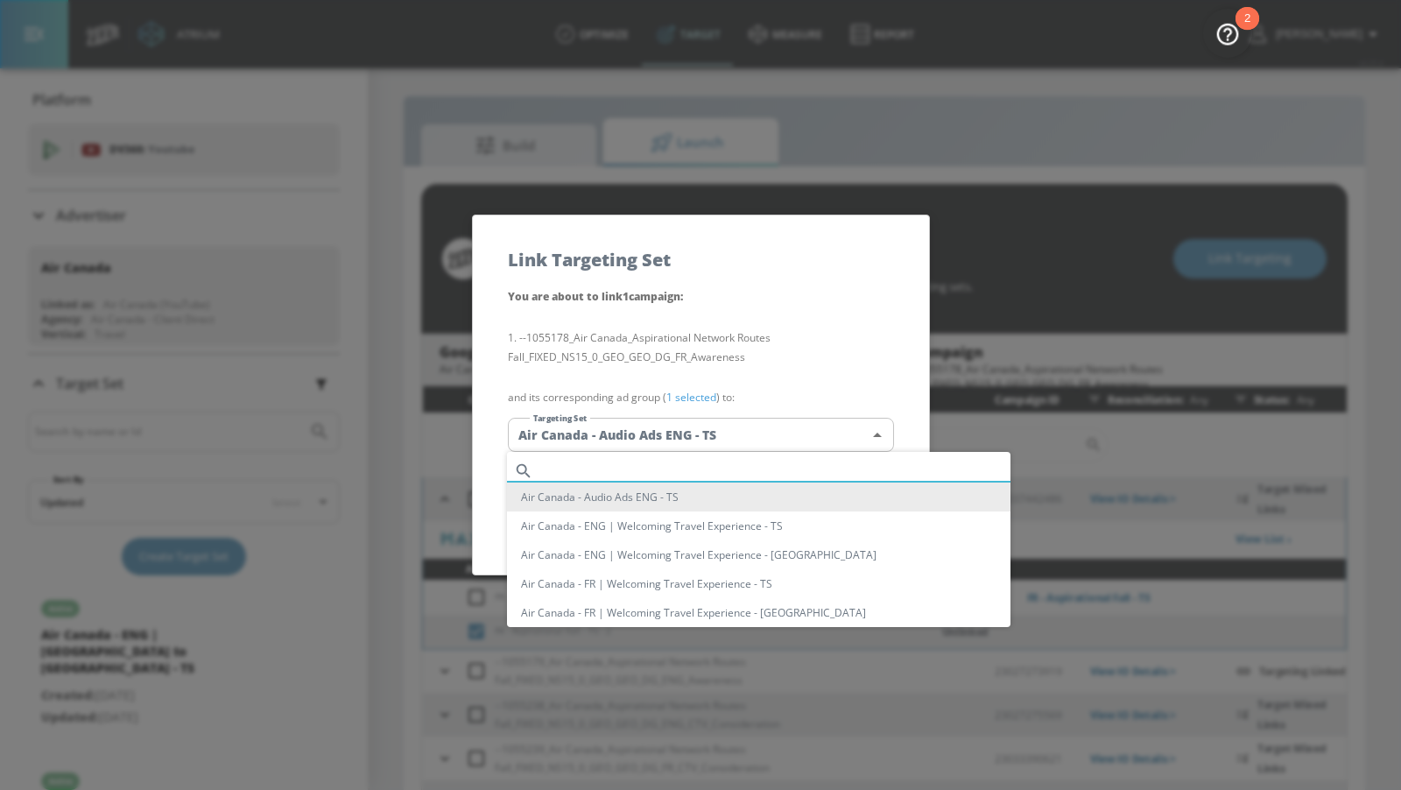
click at [740, 471] on input "text" at bounding box center [775, 471] width 470 height 24
paste input "FR - Aspirational Fall - TS"
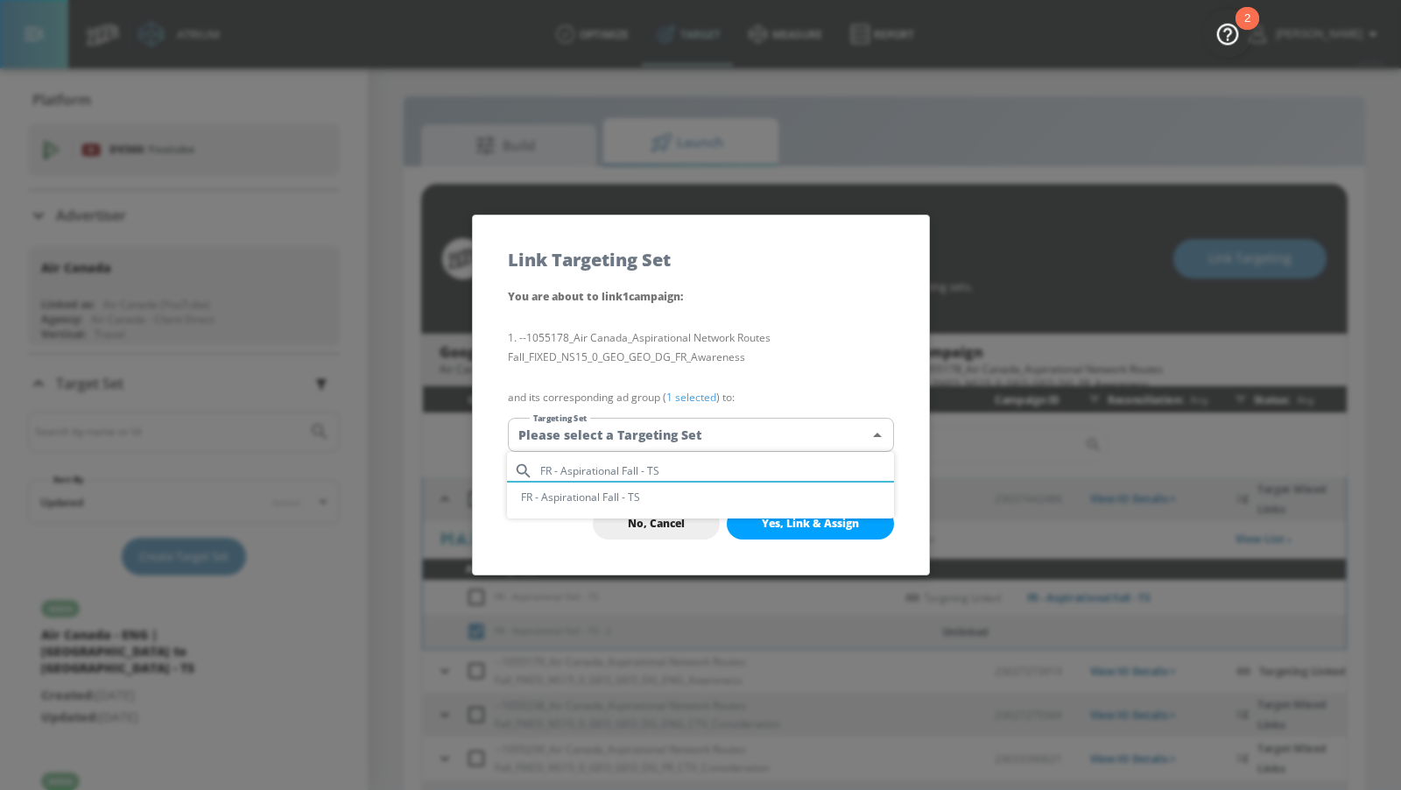
type input "FR - Aspirational Fall - TS"
click at [733, 497] on li "FR - Aspirational Fall - TS" at bounding box center [700, 497] width 387 height 29
type input "59d9236d-88fe-4ed0-8bed-eab1fc7d4e93"
click at [786, 531] on button "Yes, Link & Assign" at bounding box center [810, 524] width 167 height 32
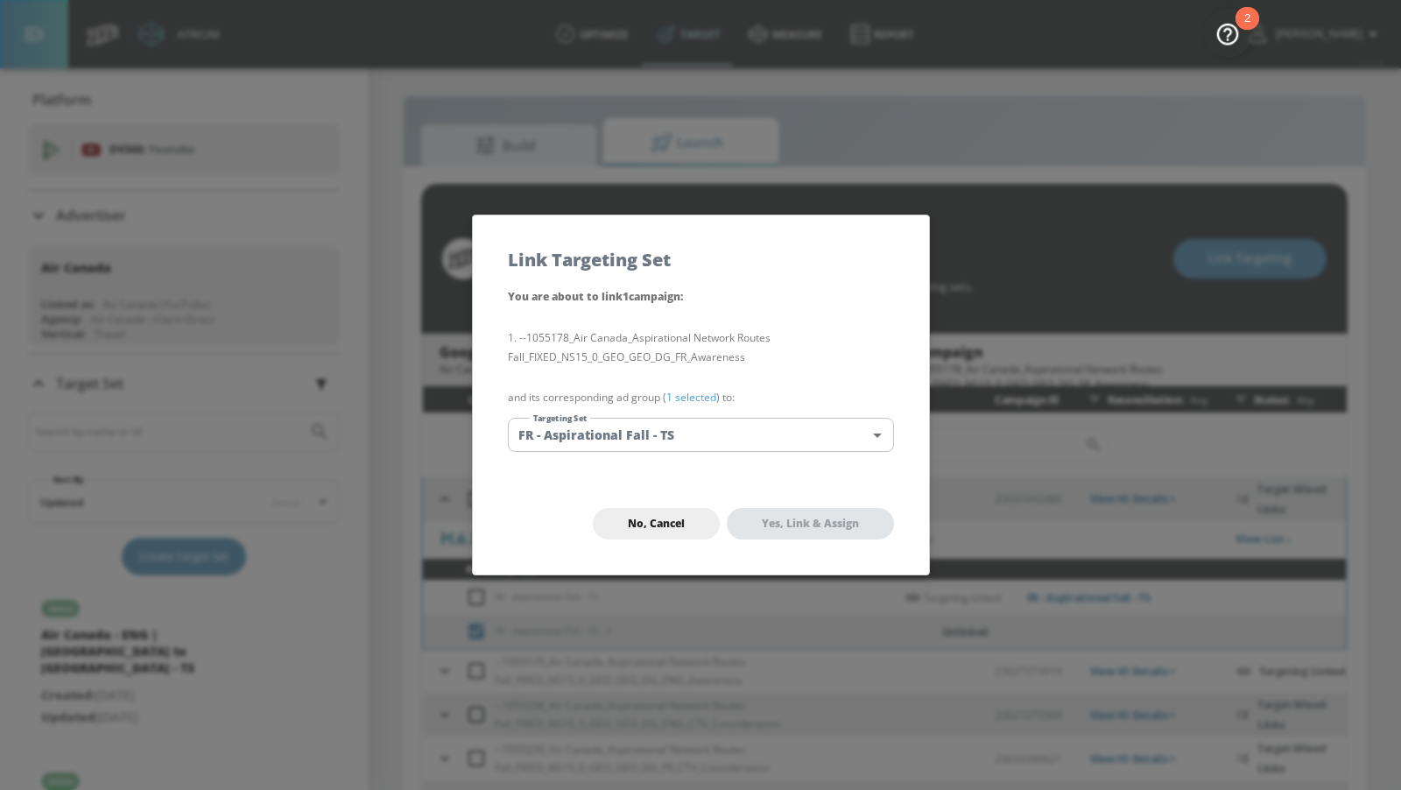
checkbox input "false"
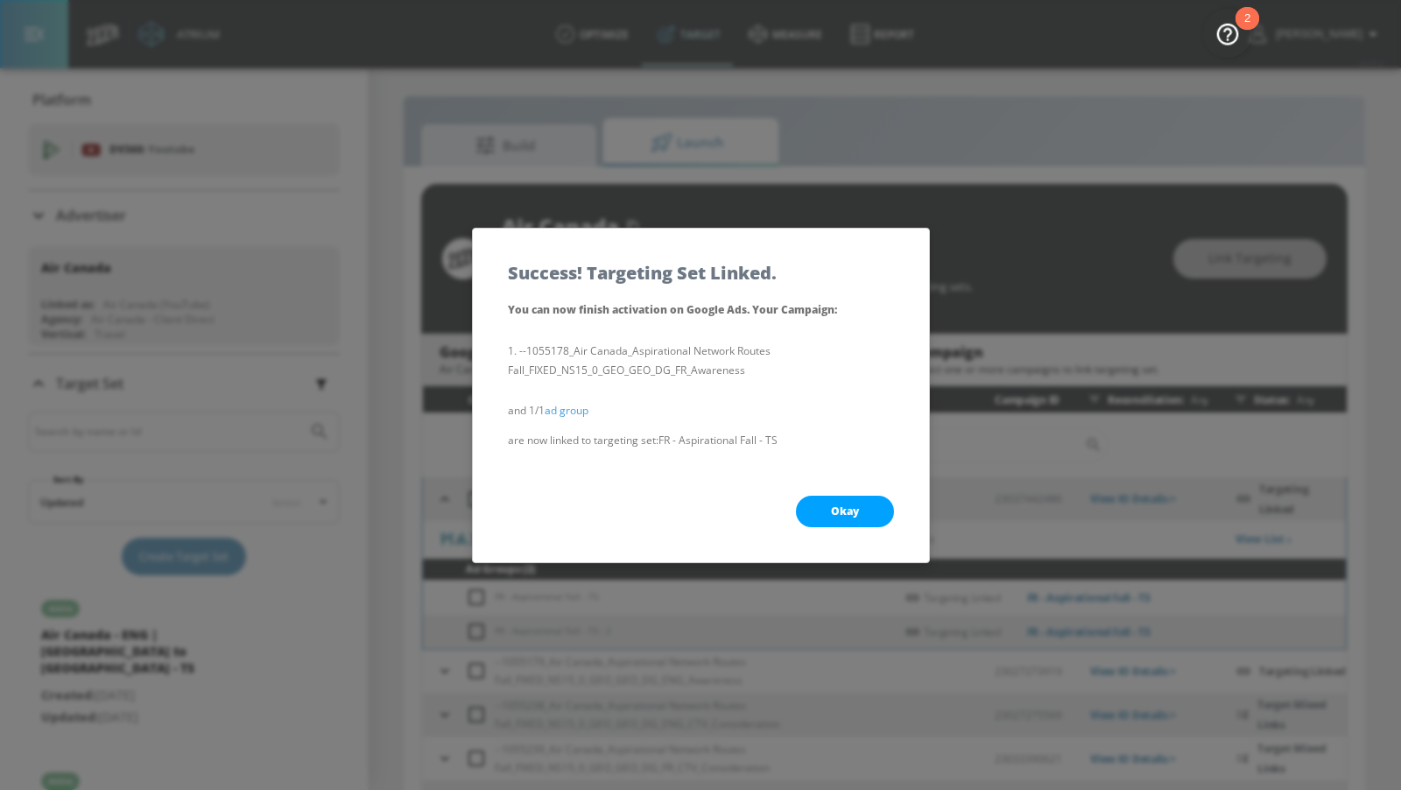
click at [821, 504] on button "Okay" at bounding box center [845, 512] width 98 height 32
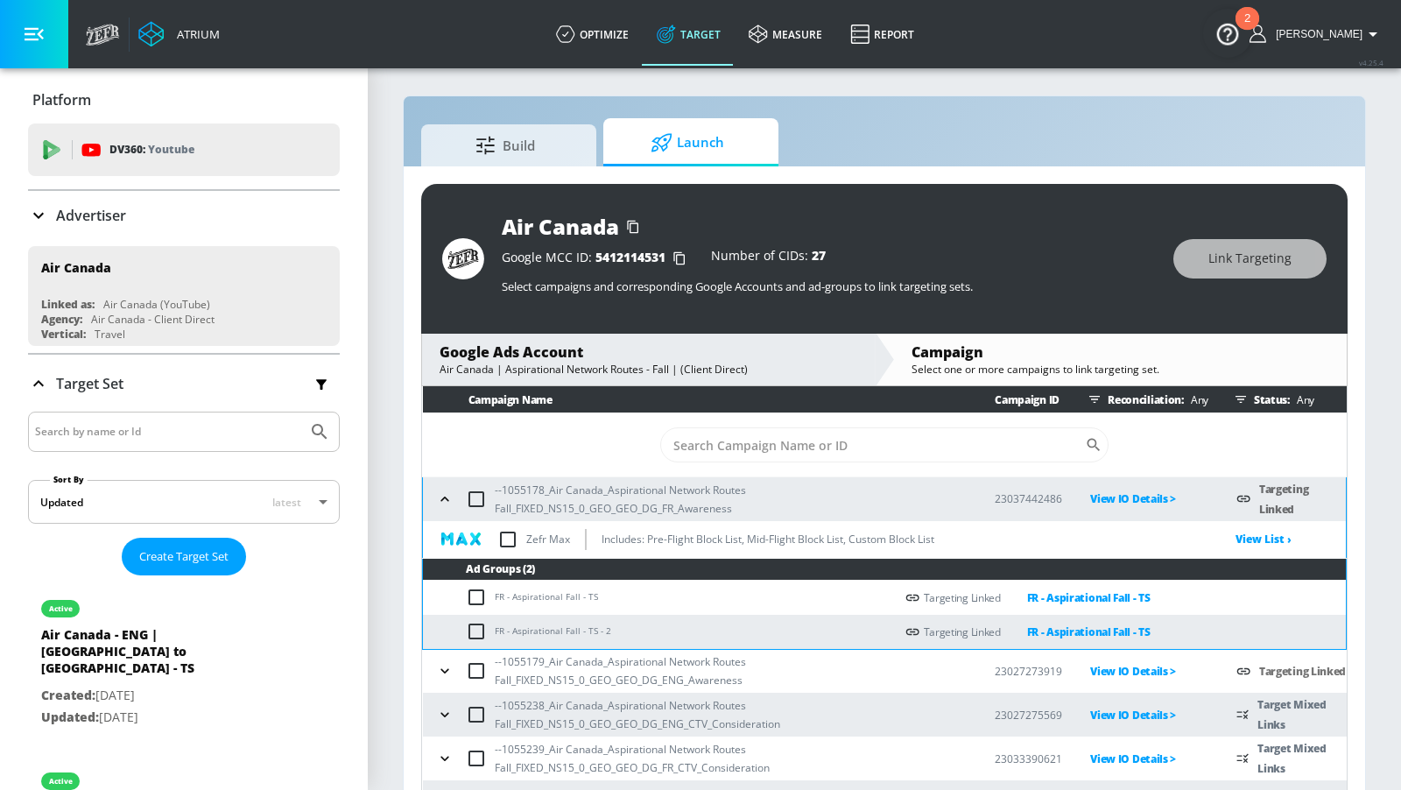
click at [448, 670] on icon "button" at bounding box center [445, 671] width 18 height 18
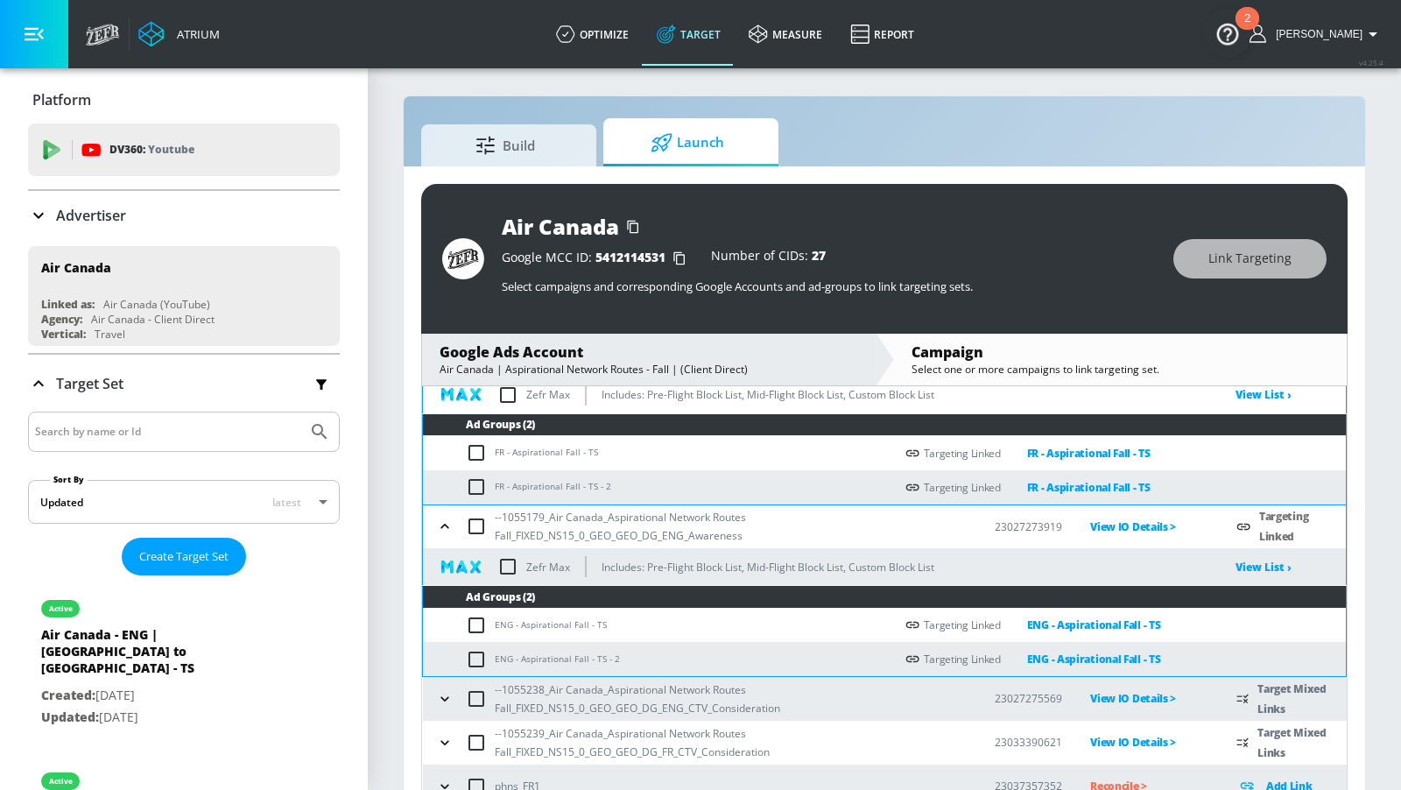
scroll to position [204, 0]
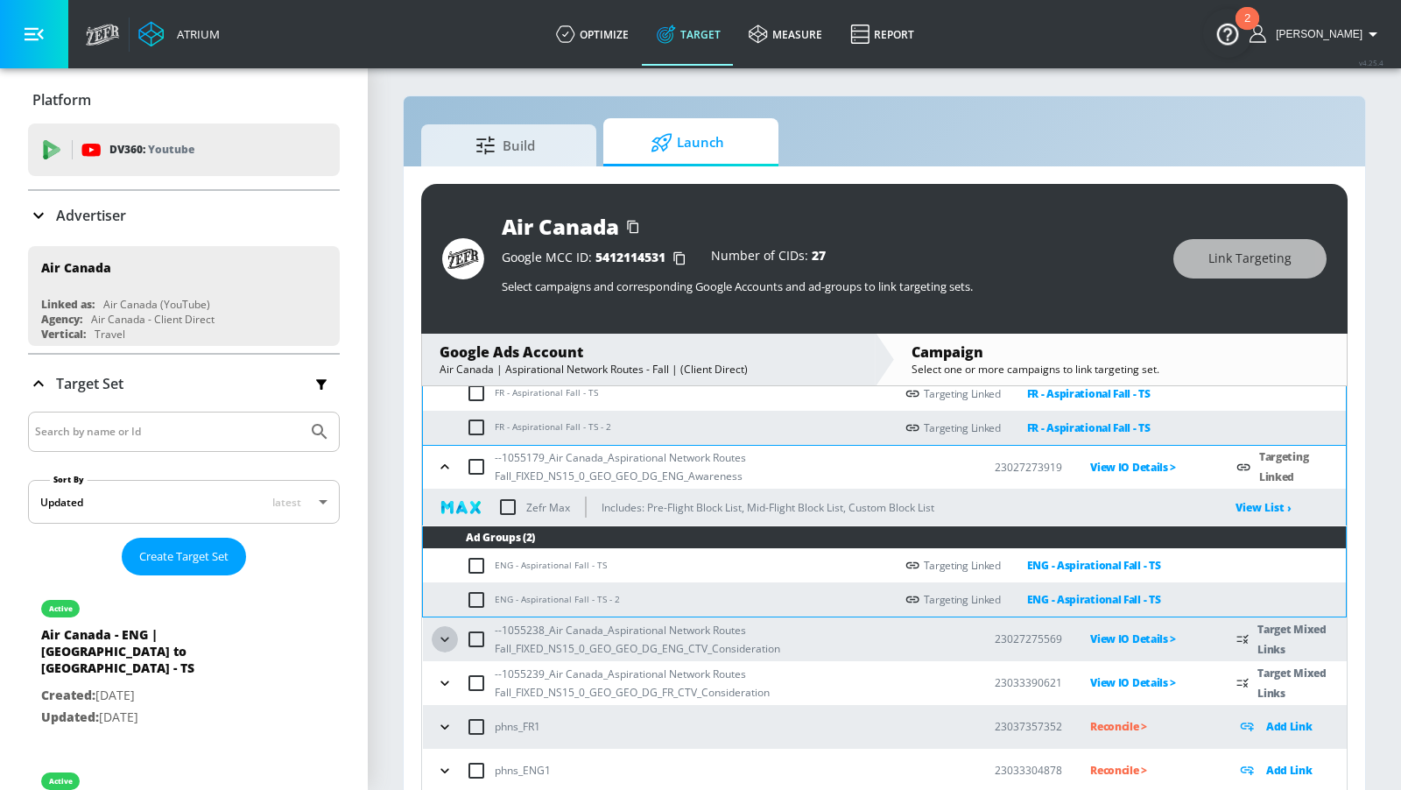
click at [441, 631] on icon "button" at bounding box center [445, 640] width 18 height 18
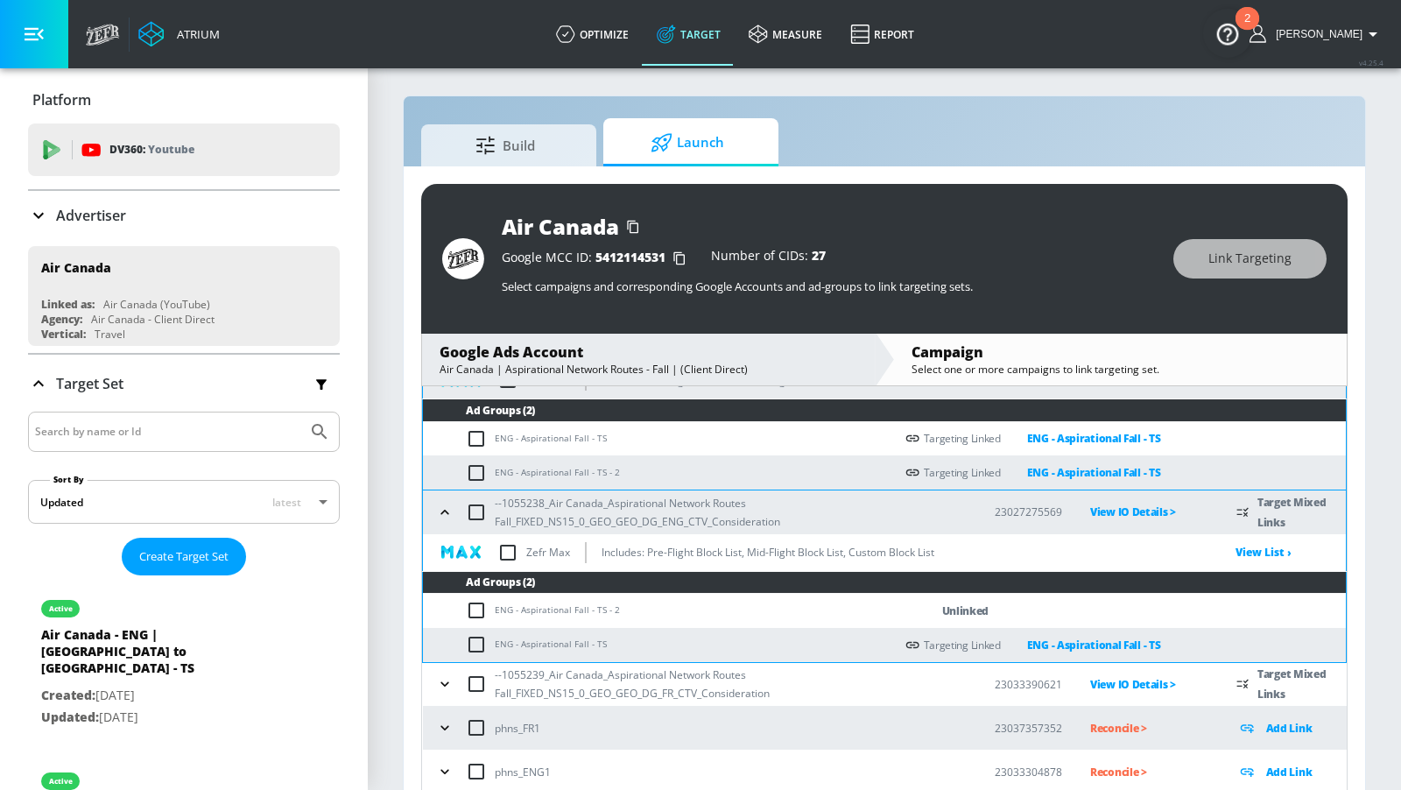
scroll to position [333, 0]
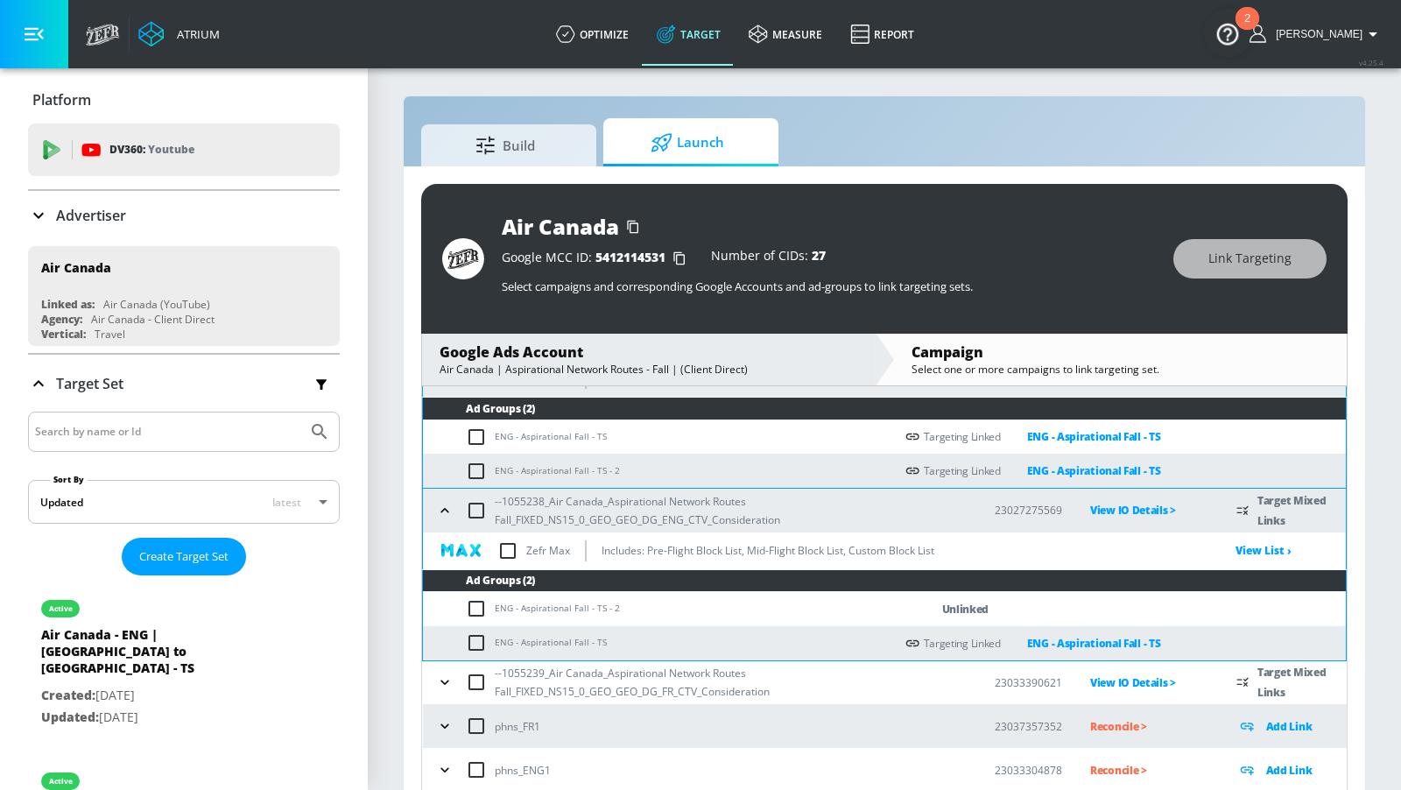
click at [441, 680] on icon "button" at bounding box center [445, 682] width 18 height 18
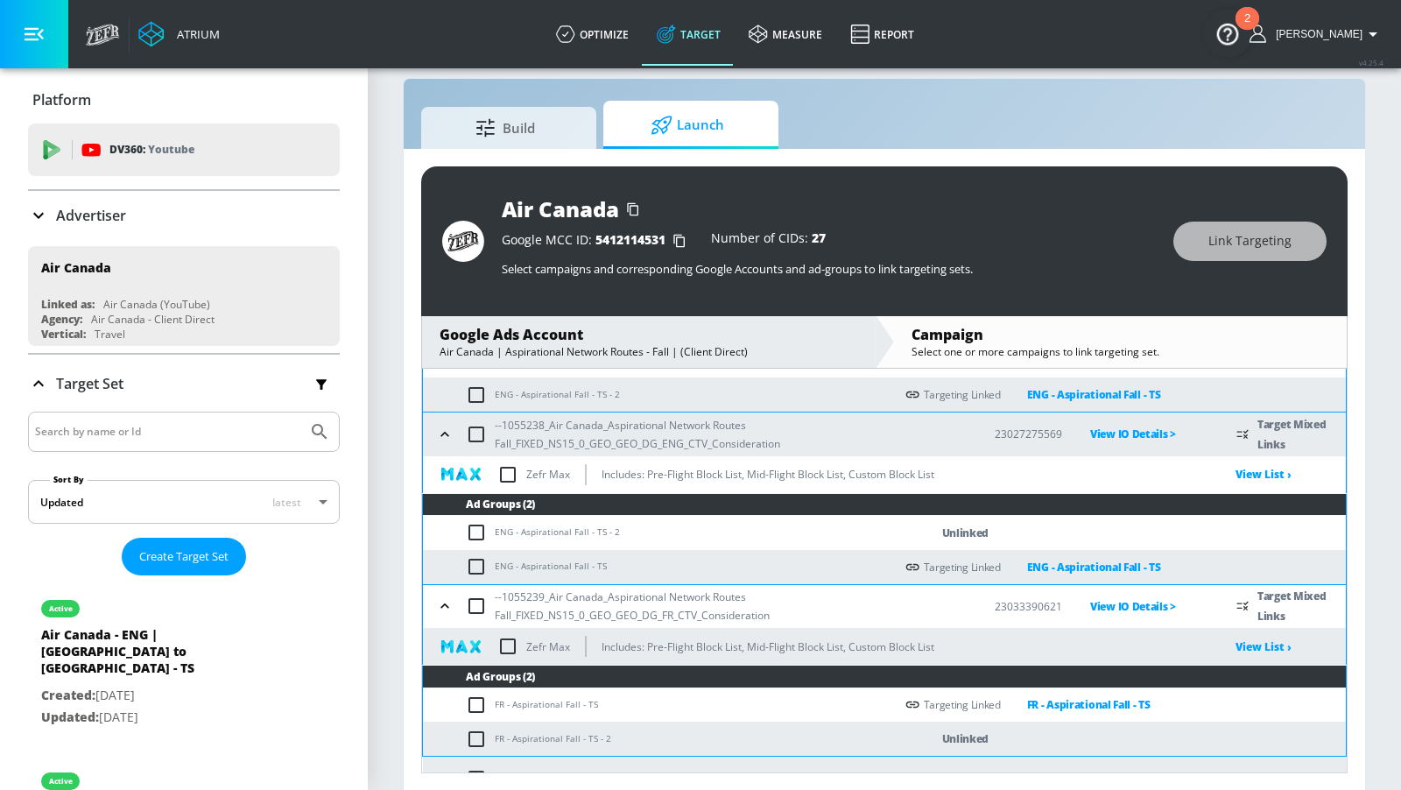
scroll to position [461, 0]
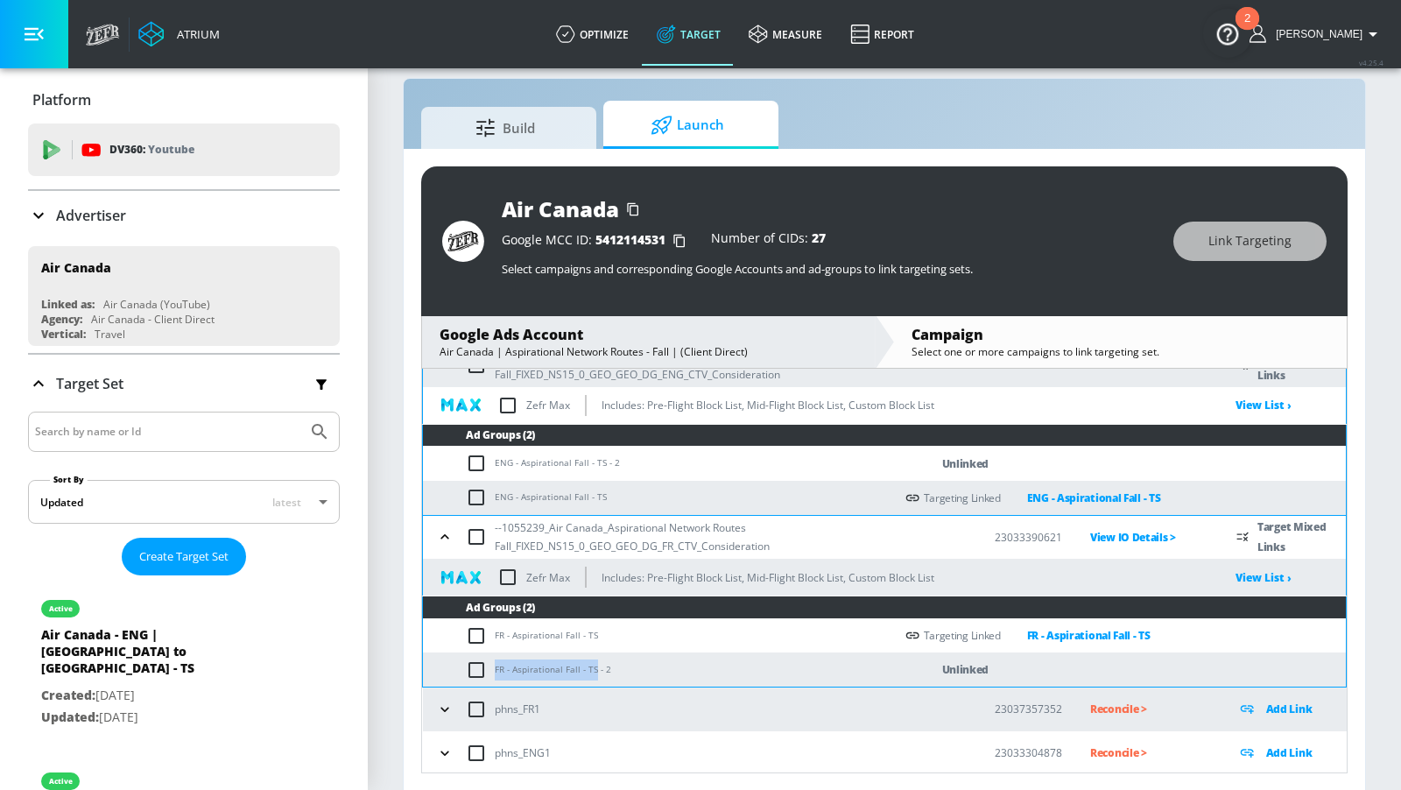
drag, startPoint x: 592, startPoint y: 666, endPoint x: 491, endPoint y: 673, distance: 100.9
click at [491, 673] on td "FR - Aspirational Fall - TS - 2" at bounding box center [658, 669] width 471 height 34
copy td "FR - Aspirational Fall - TS"
click at [480, 666] on input "checkbox" at bounding box center [480, 669] width 29 height 21
checkbox input "true"
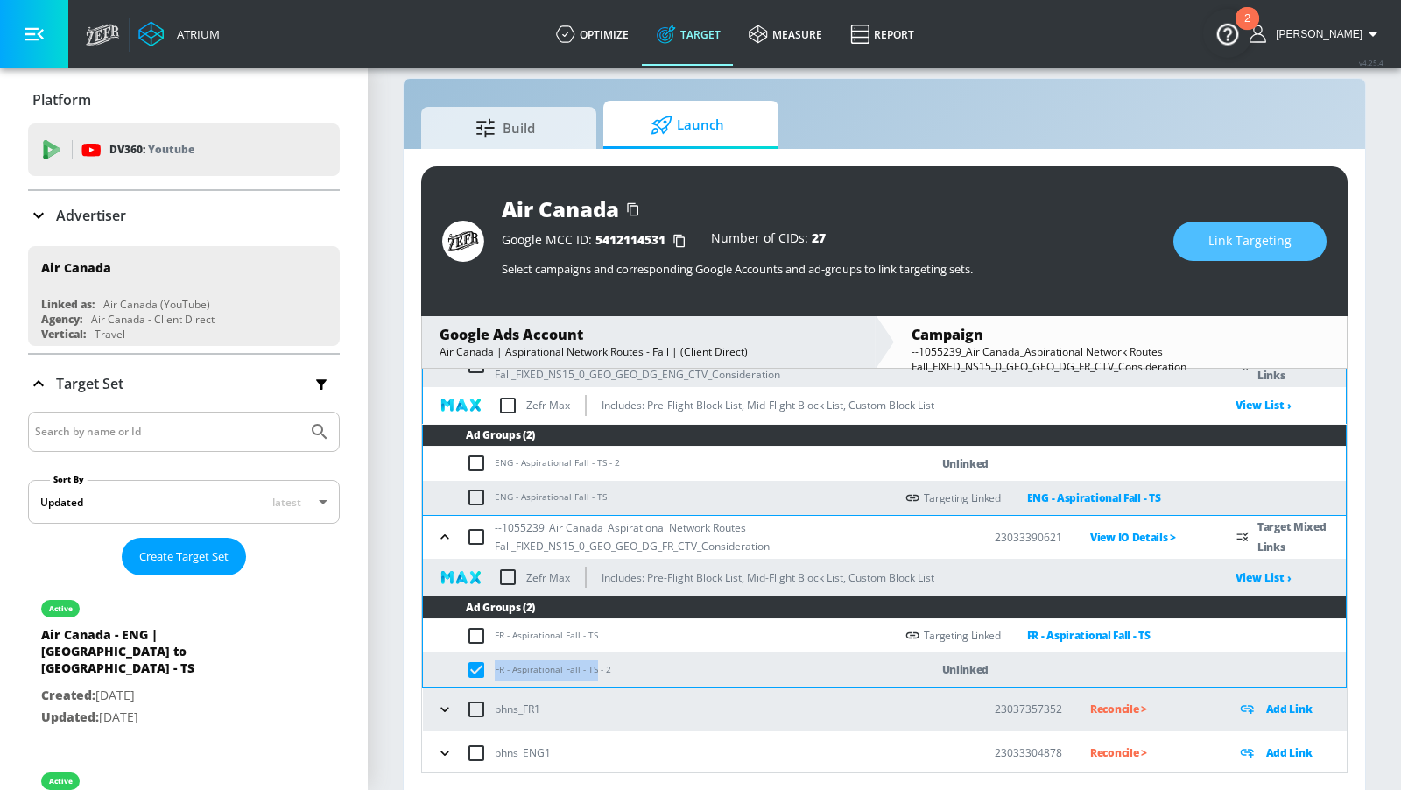
click at [1254, 222] on button "Link Targeting" at bounding box center [1250, 241] width 153 height 39
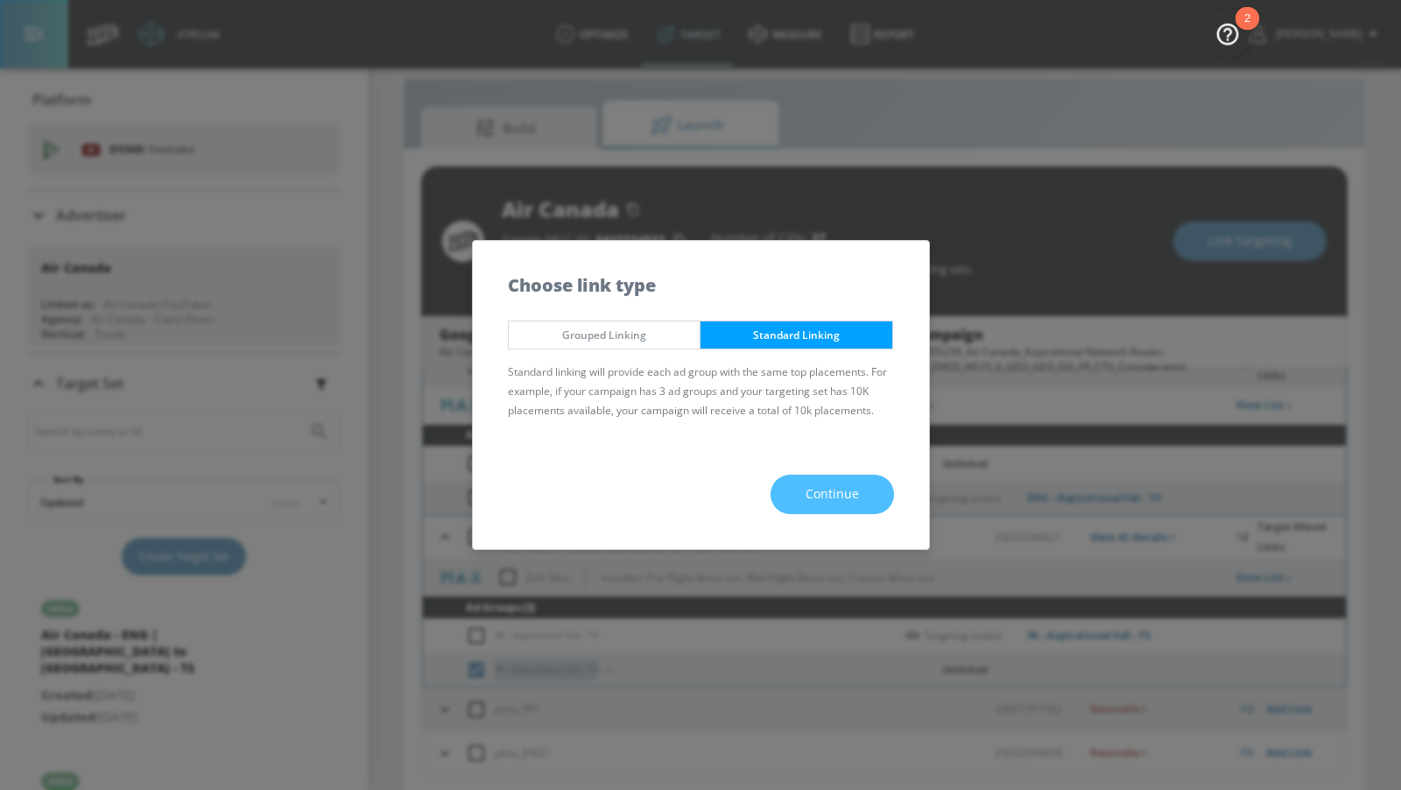
click at [809, 488] on span "Continue" at bounding box center [832, 494] width 53 height 22
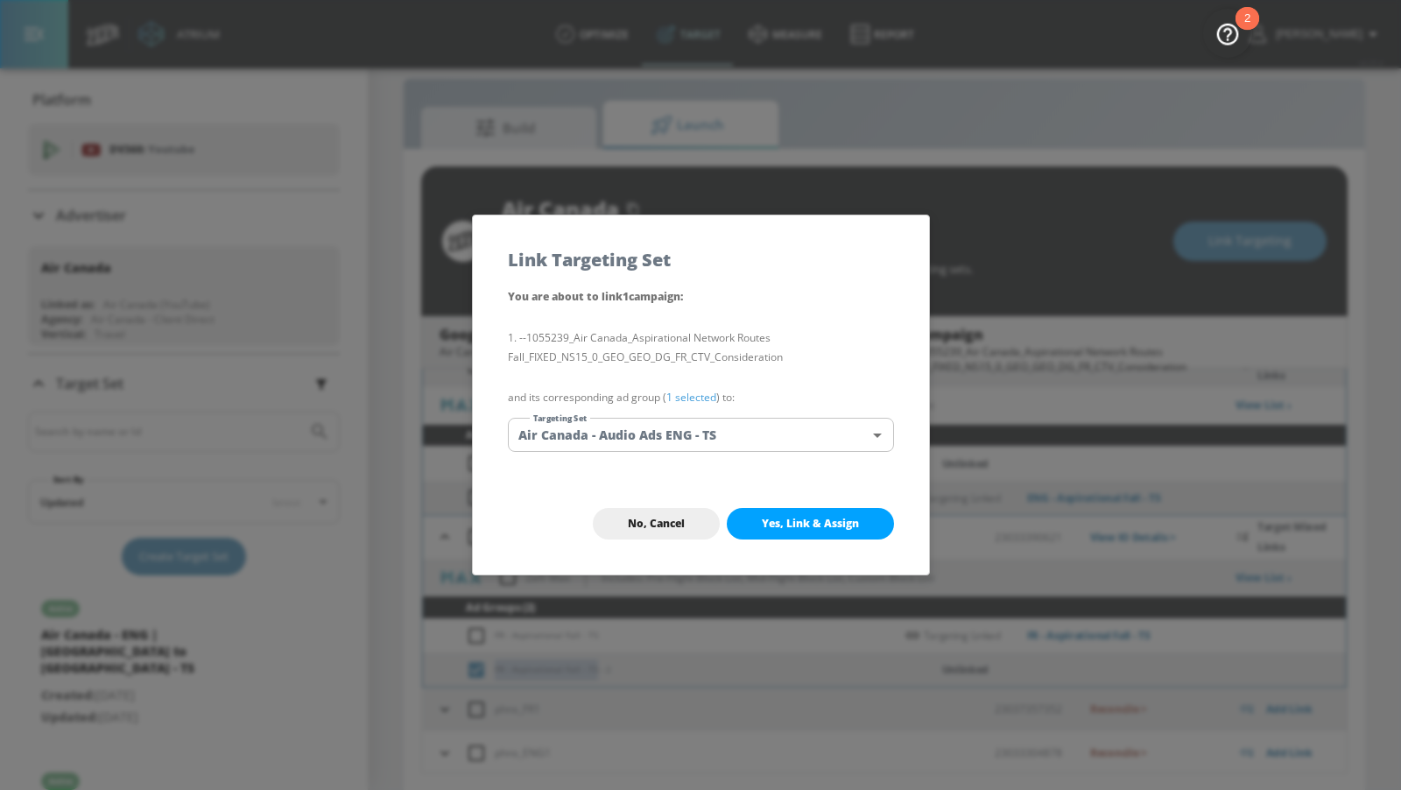
click at [754, 443] on body "Atrium optimize Target measure Report optimize Target measure Report v 4.25.4 […" at bounding box center [700, 383] width 1401 height 815
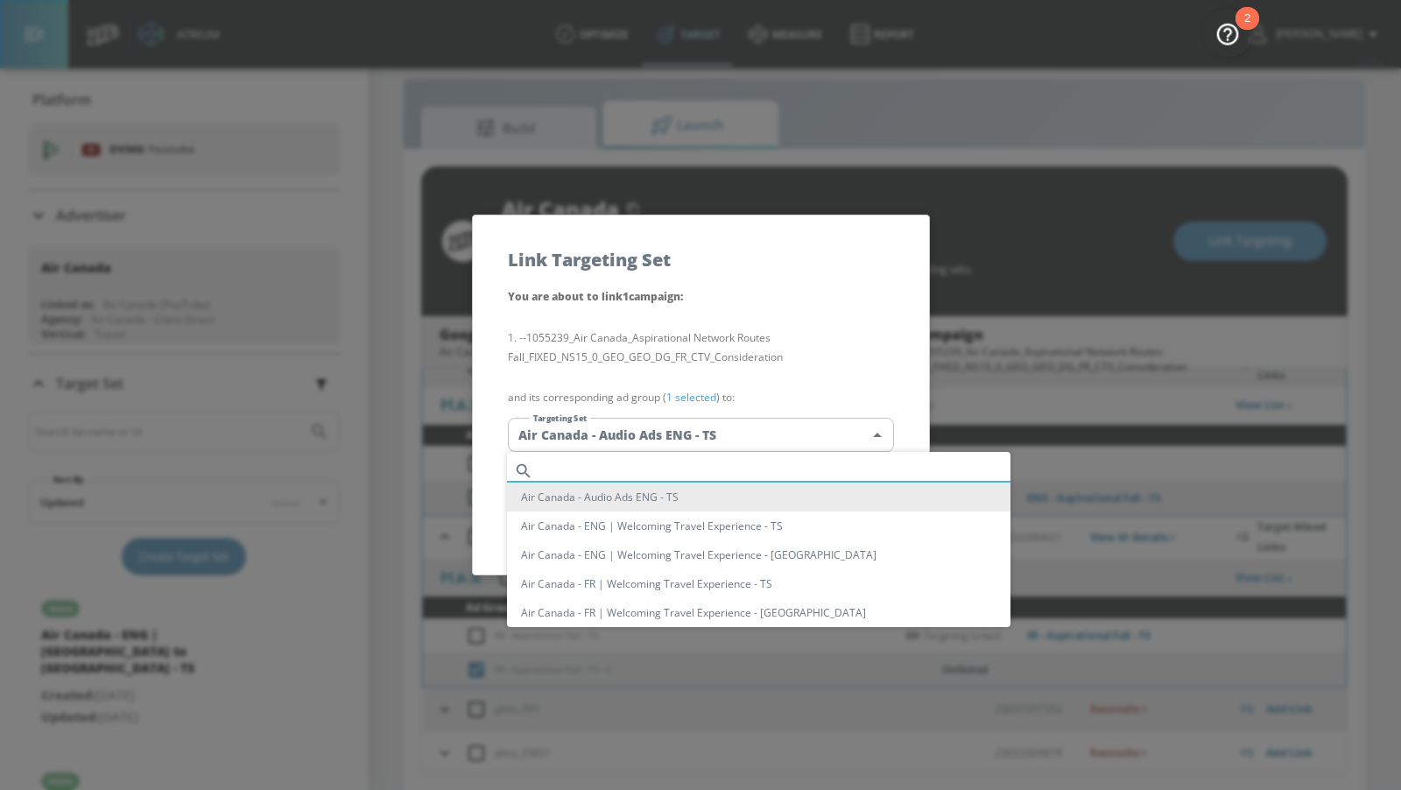
click at [724, 467] on input "text" at bounding box center [775, 471] width 470 height 24
paste input "FR - Aspirational Fall - TS"
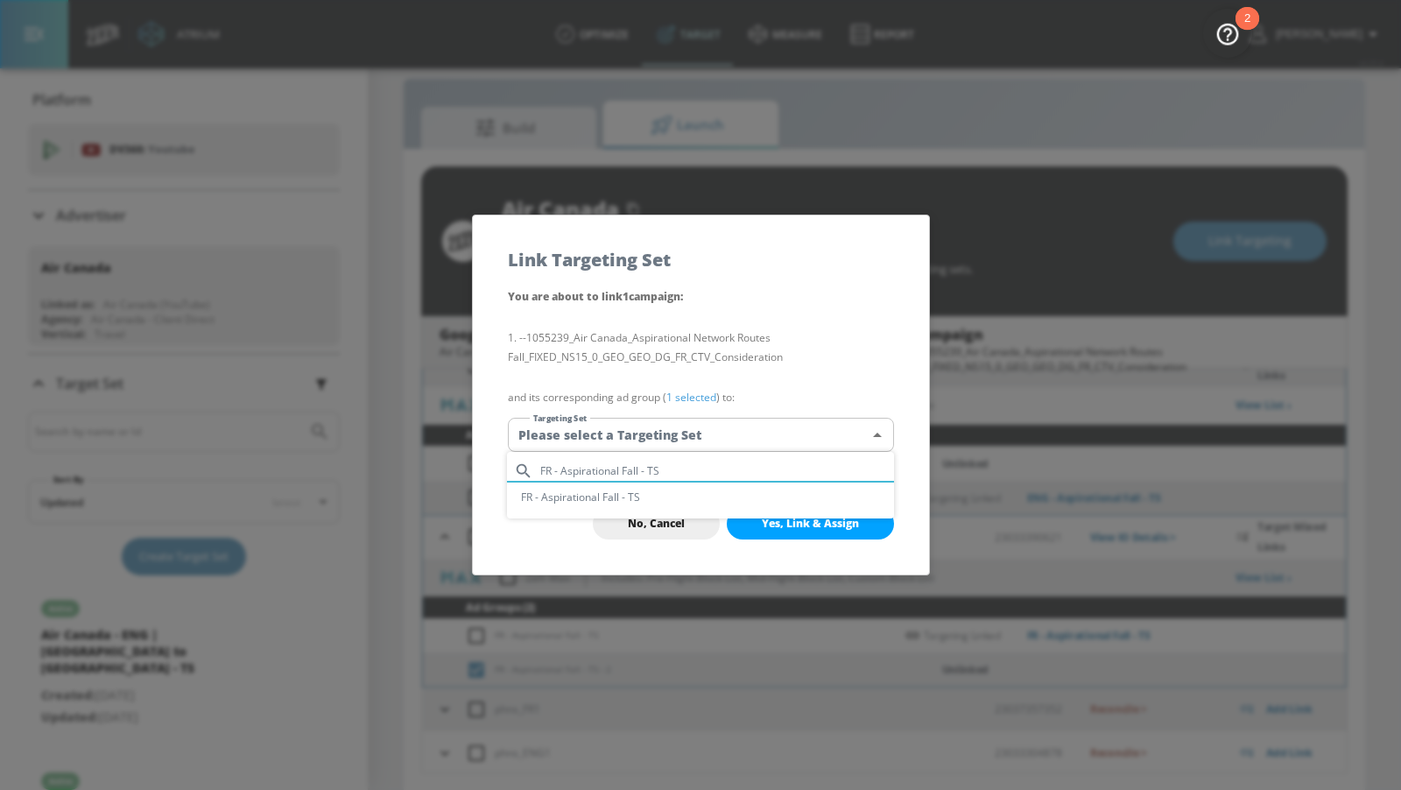
type input "FR - Aspirational Fall - TS"
click at [722, 487] on li "FR - Aspirational Fall - TS" at bounding box center [700, 497] width 387 height 29
type input "59d9236d-88fe-4ed0-8bed-eab1fc7d4e93"
click at [792, 522] on span "Yes, Link & Assign" at bounding box center [810, 524] width 97 height 14
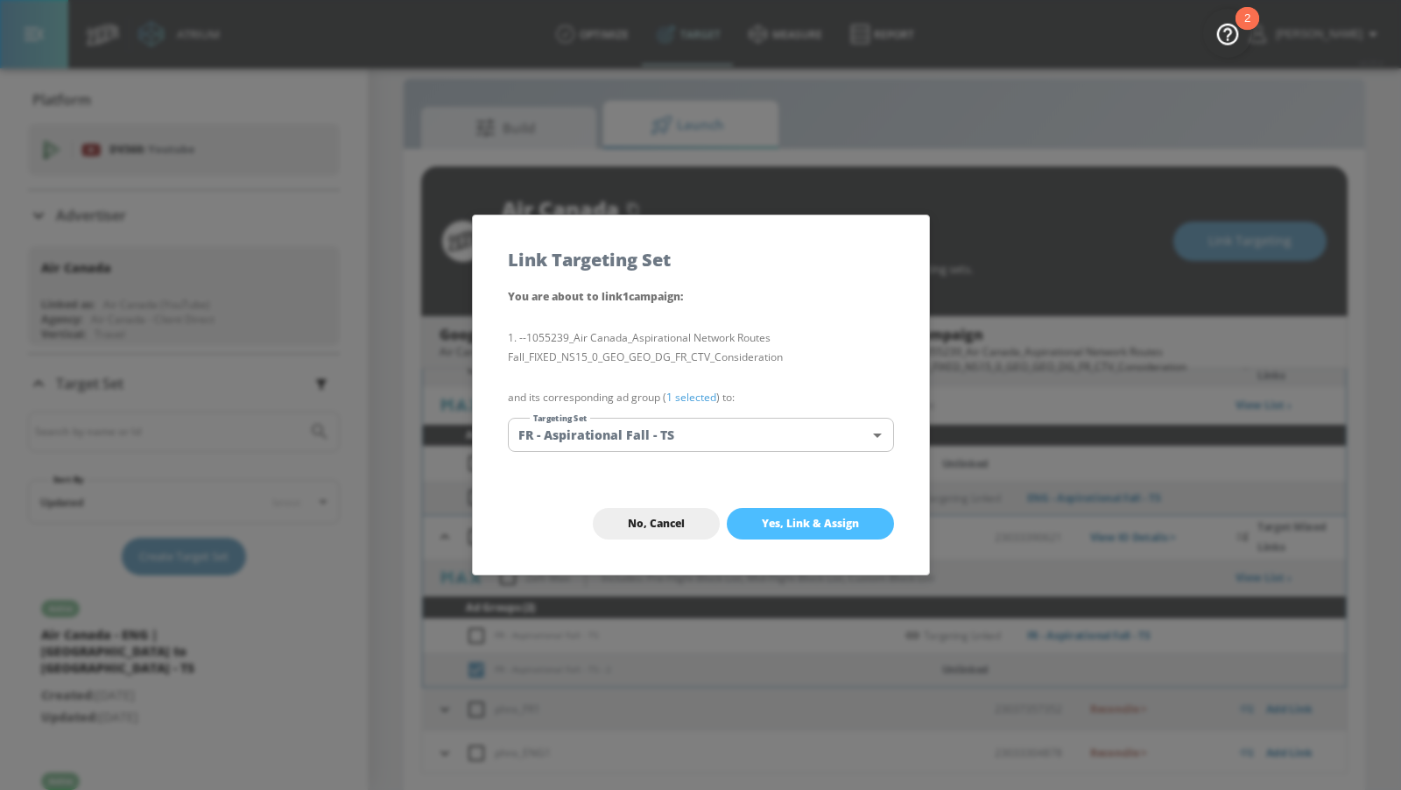
checkbox input "false"
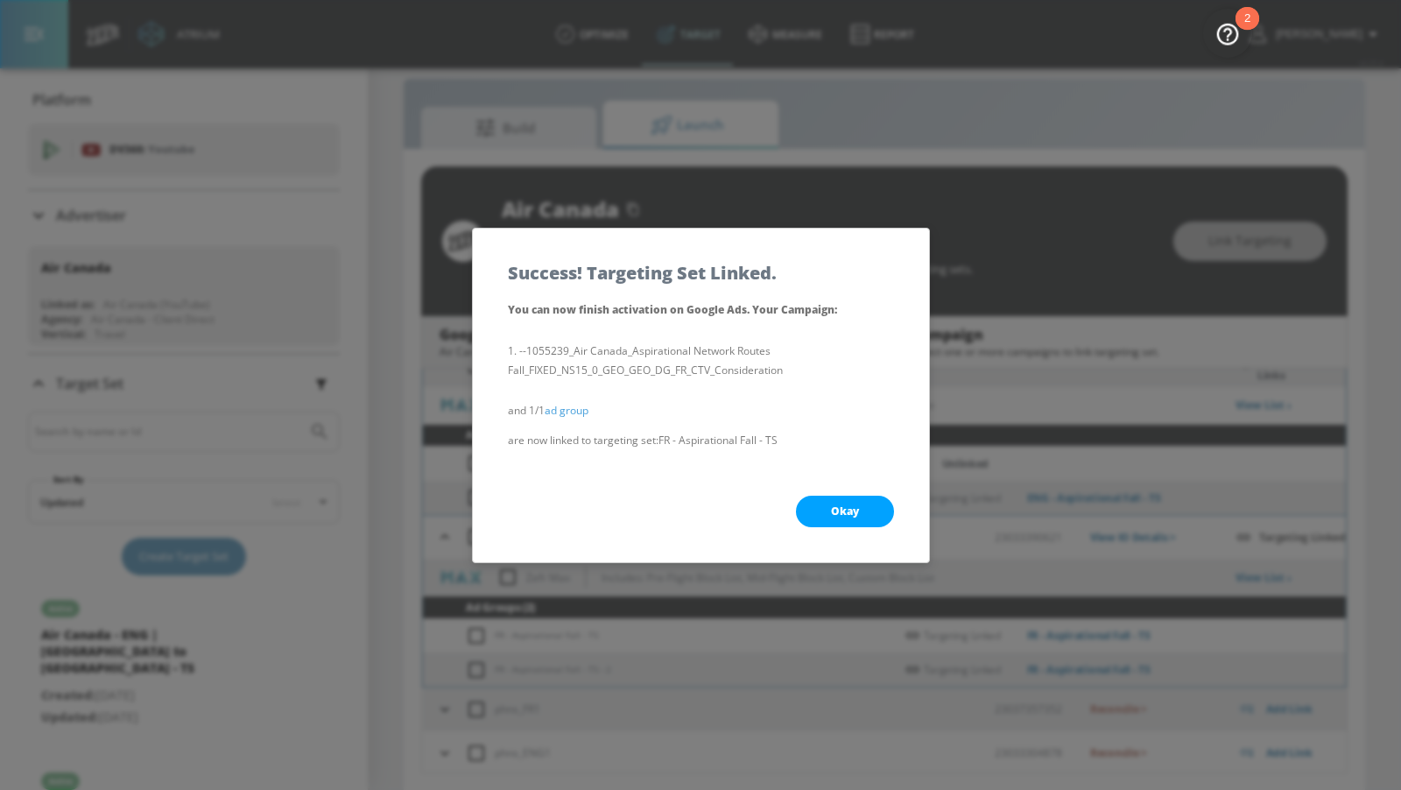
click at [842, 514] on span "Okay" at bounding box center [845, 511] width 28 height 14
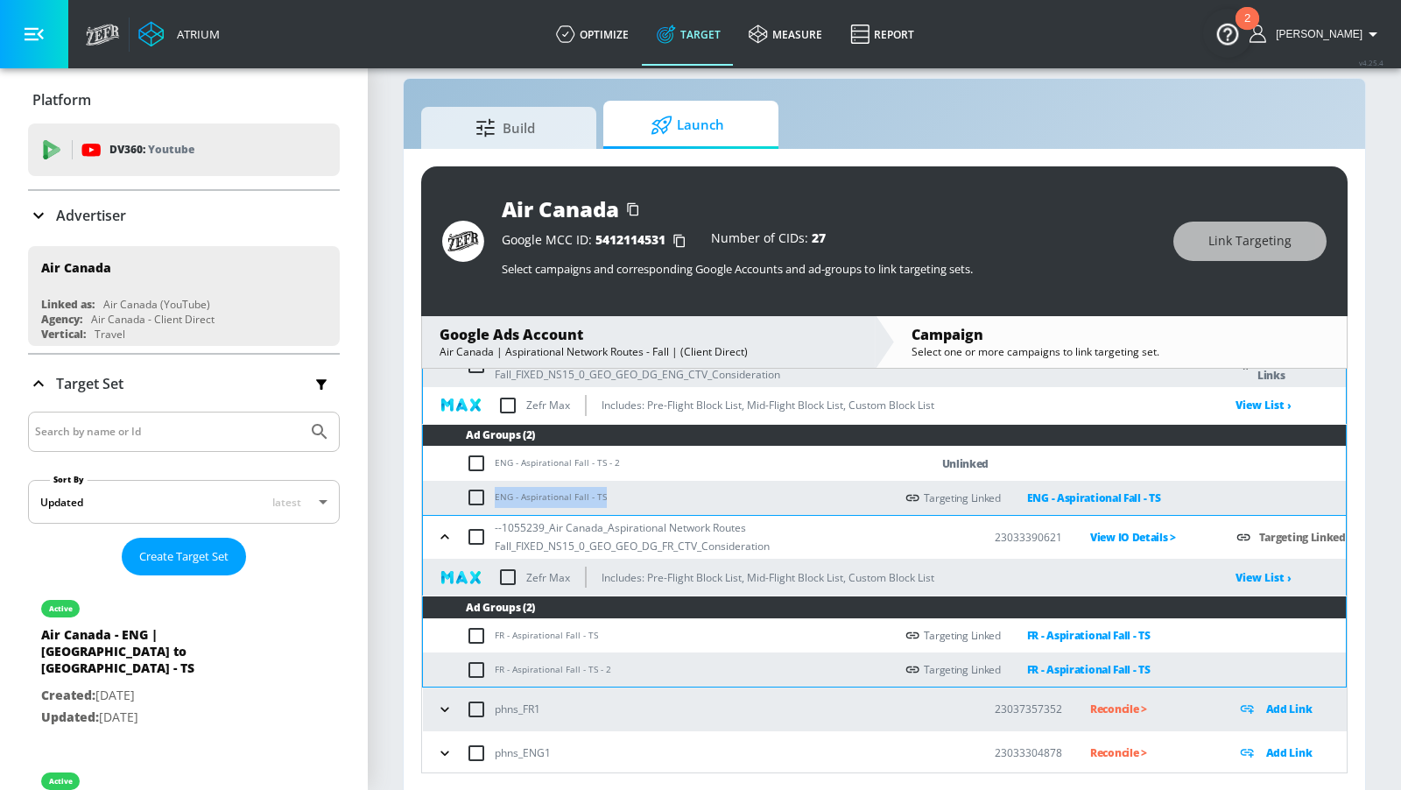
drag, startPoint x: 613, startPoint y: 490, endPoint x: 470, endPoint y: 495, distance: 142.8
click at [470, 495] on td "ENG - Aspirational Fall - TS" at bounding box center [658, 498] width 471 height 34
copy td "ENG - Aspirational Fall - TS"
click at [476, 466] on input "checkbox" at bounding box center [480, 463] width 29 height 21
checkbox input "true"
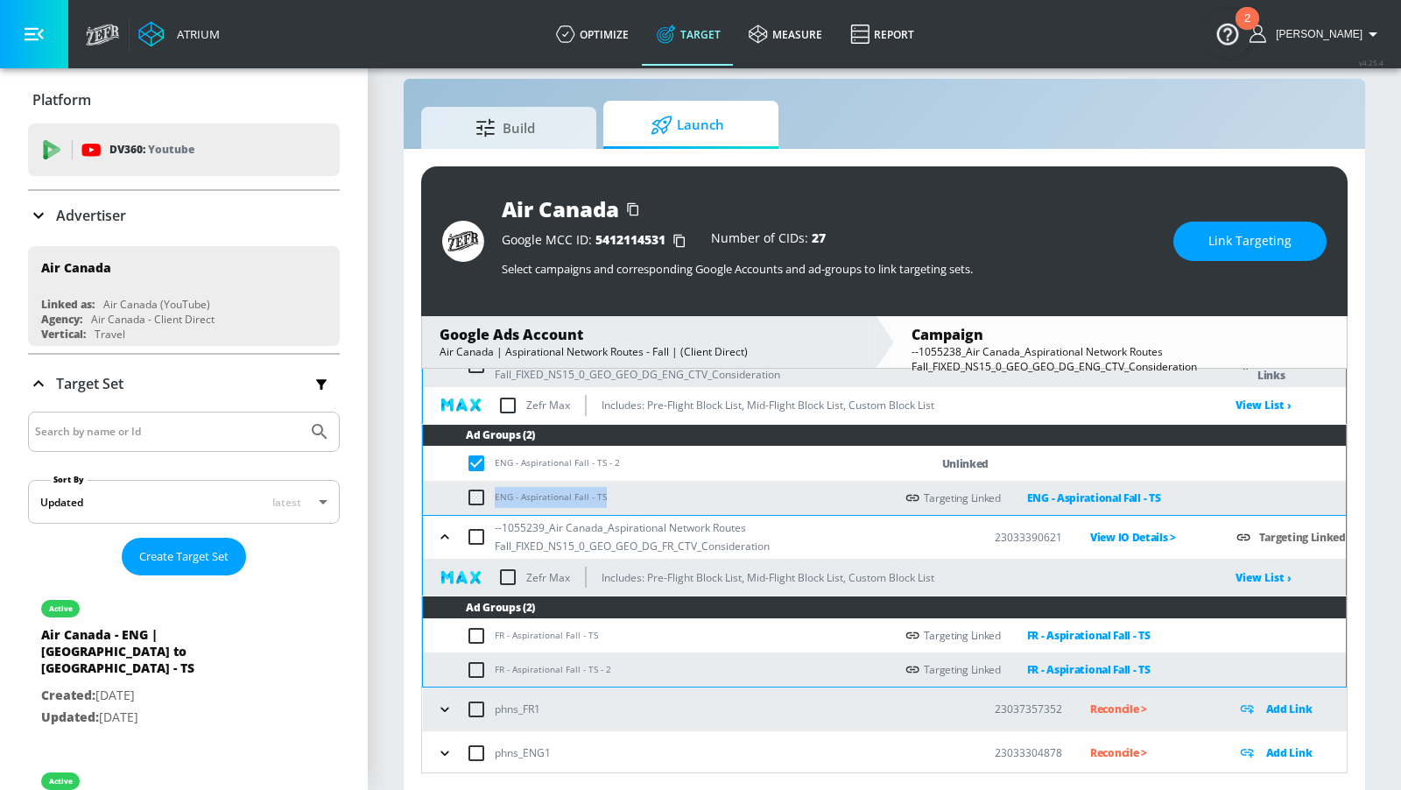
click at [1213, 247] on span "Link Targeting" at bounding box center [1250, 241] width 83 height 22
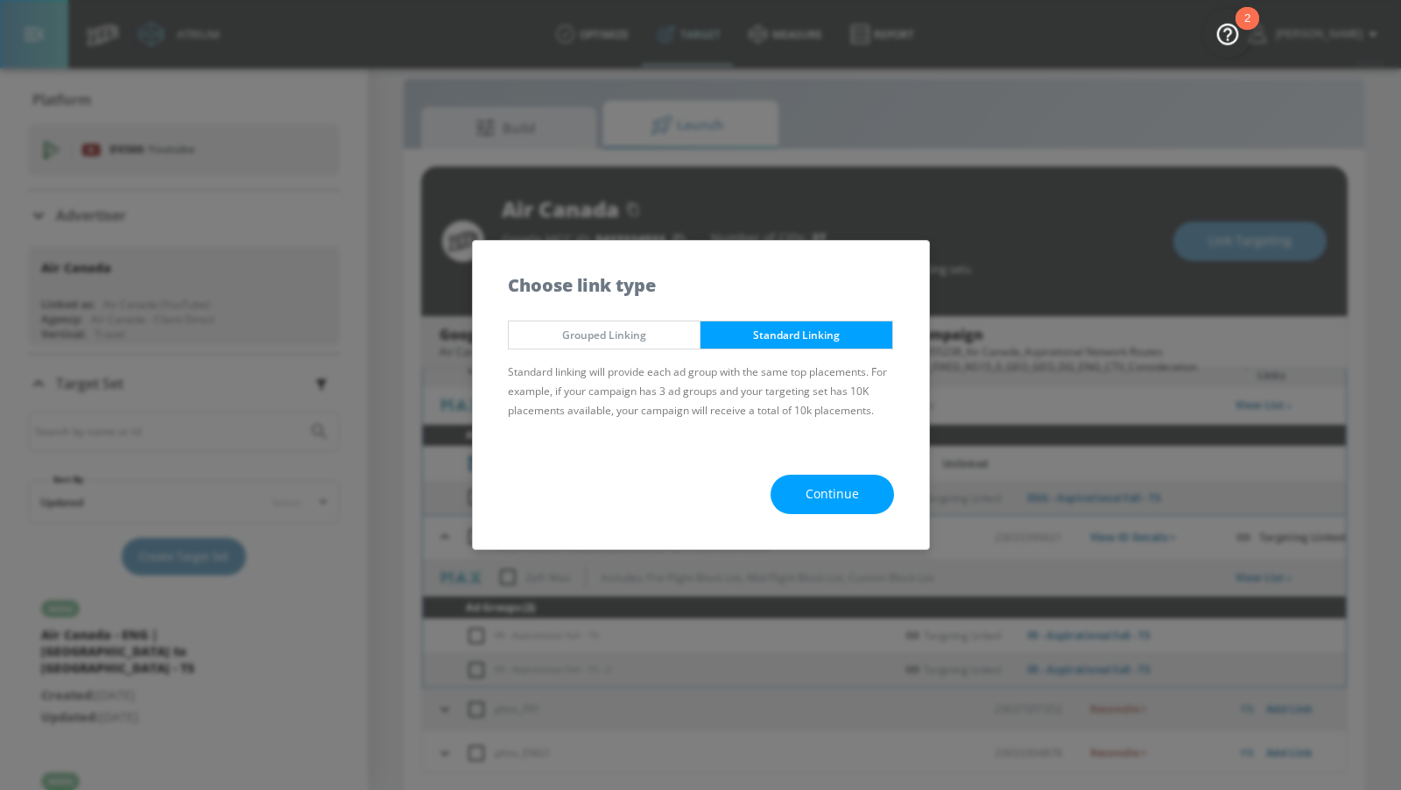
click at [822, 492] on span "Continue" at bounding box center [832, 494] width 53 height 22
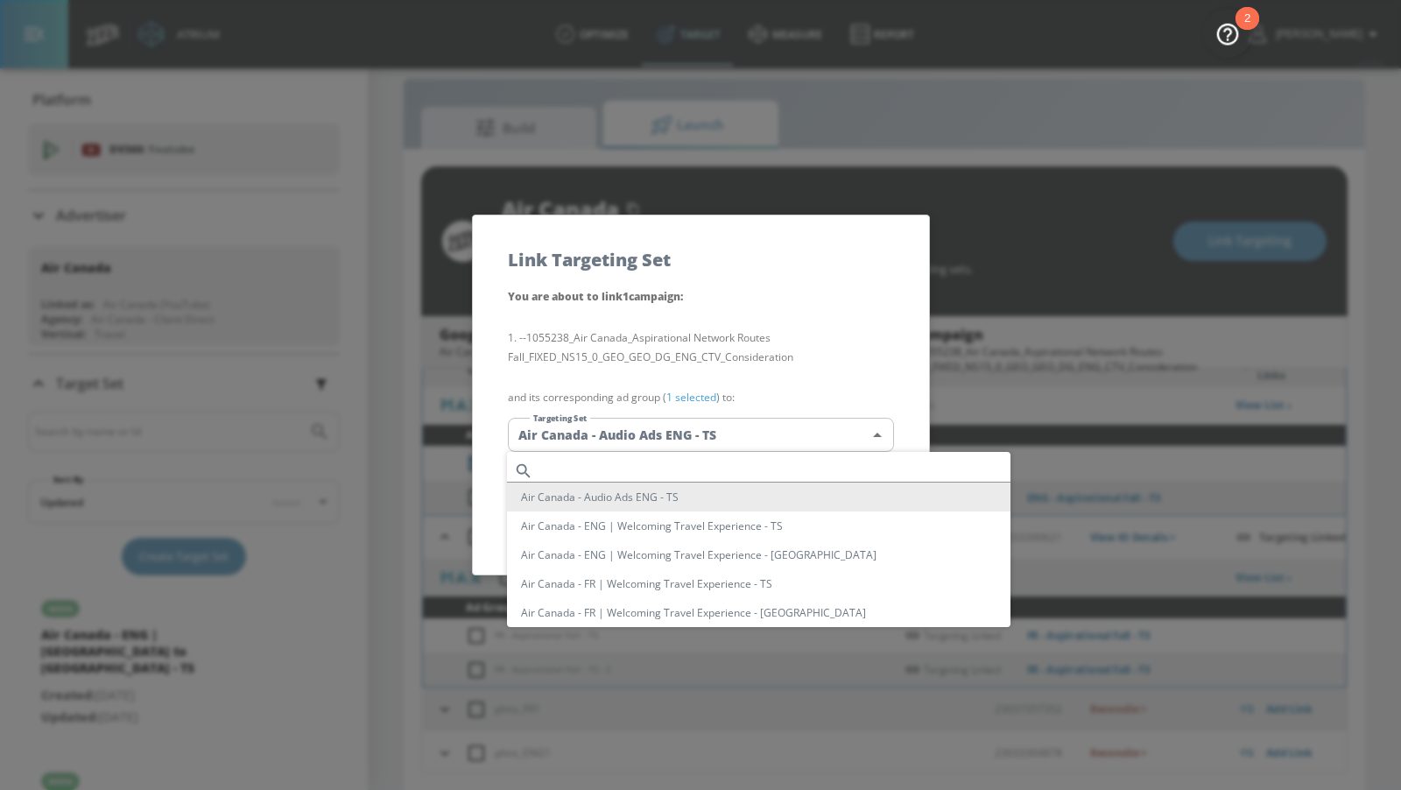
click at [764, 445] on body "Atrium optimize Target measure Report optimize Target measure Report v 4.25.4 […" at bounding box center [700, 383] width 1401 height 815
click at [737, 465] on input "text" at bounding box center [775, 471] width 470 height 24
paste input "ENG - Aspirational Fall - TS"
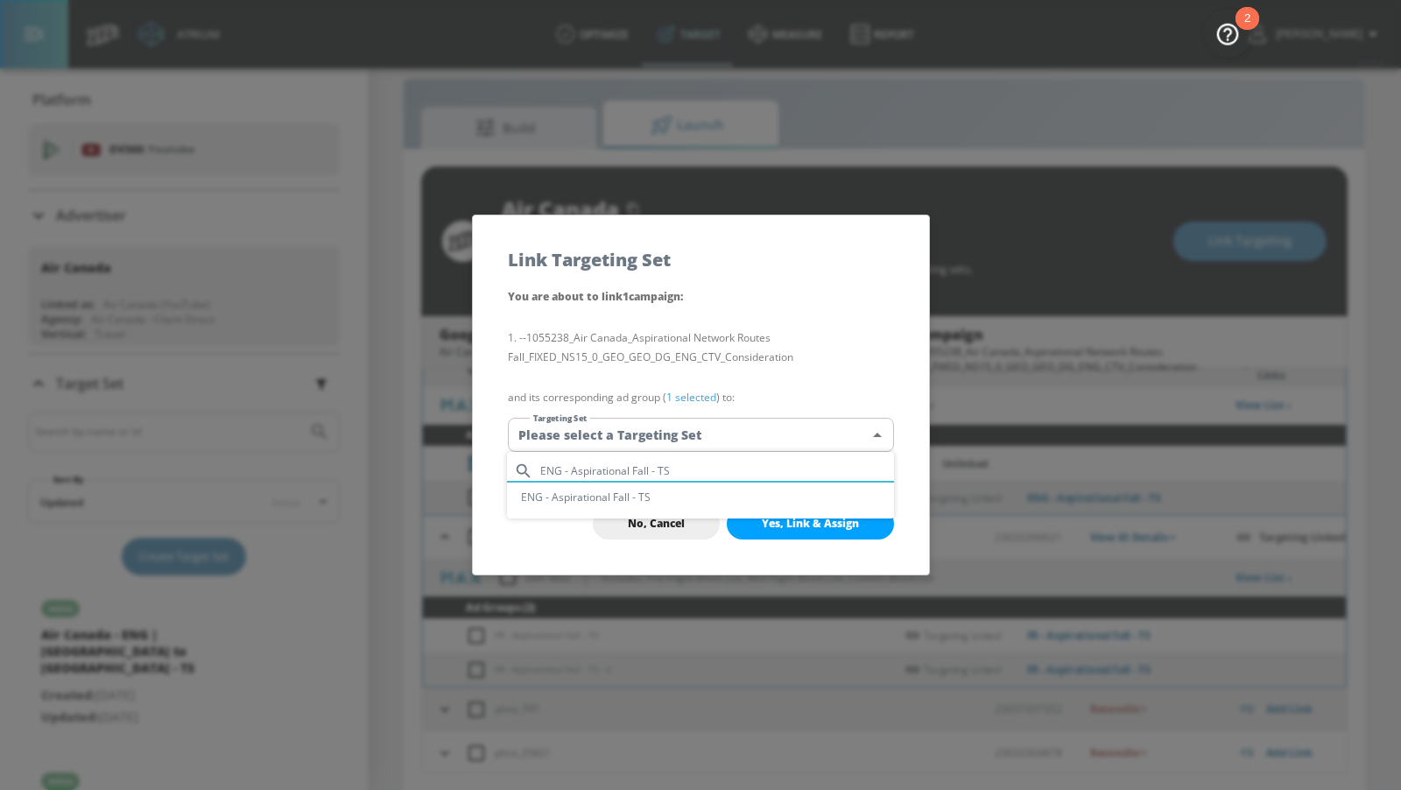
type input "ENG - Aspirational Fall - TS"
click at [725, 494] on li "ENG - Aspirational Fall - TS" at bounding box center [700, 497] width 387 height 29
type input "2b253e13-348a-4b43-9a62-c0bb7e14560d"
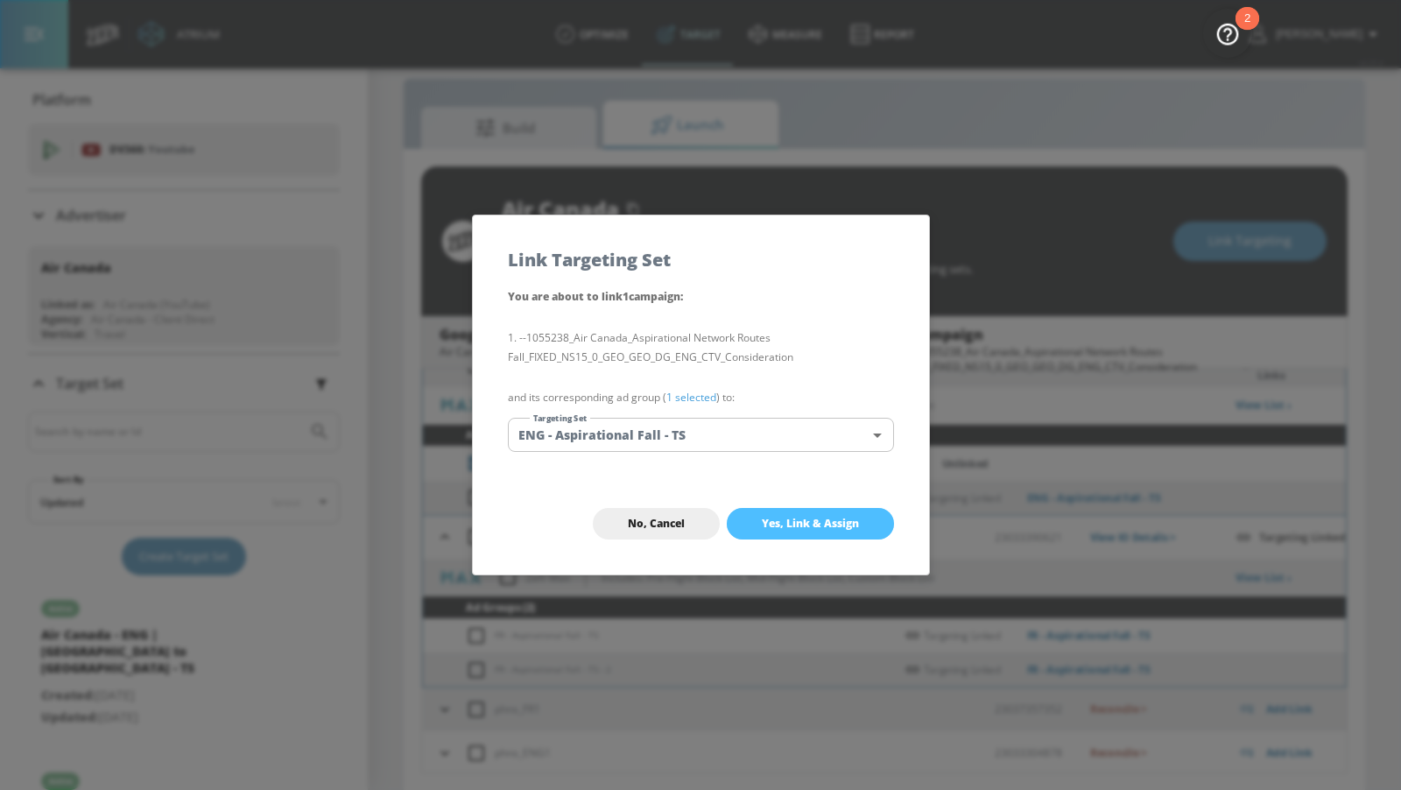
click at [774, 525] on span "Yes, Link & Assign" at bounding box center [810, 524] width 97 height 14
checkbox input "false"
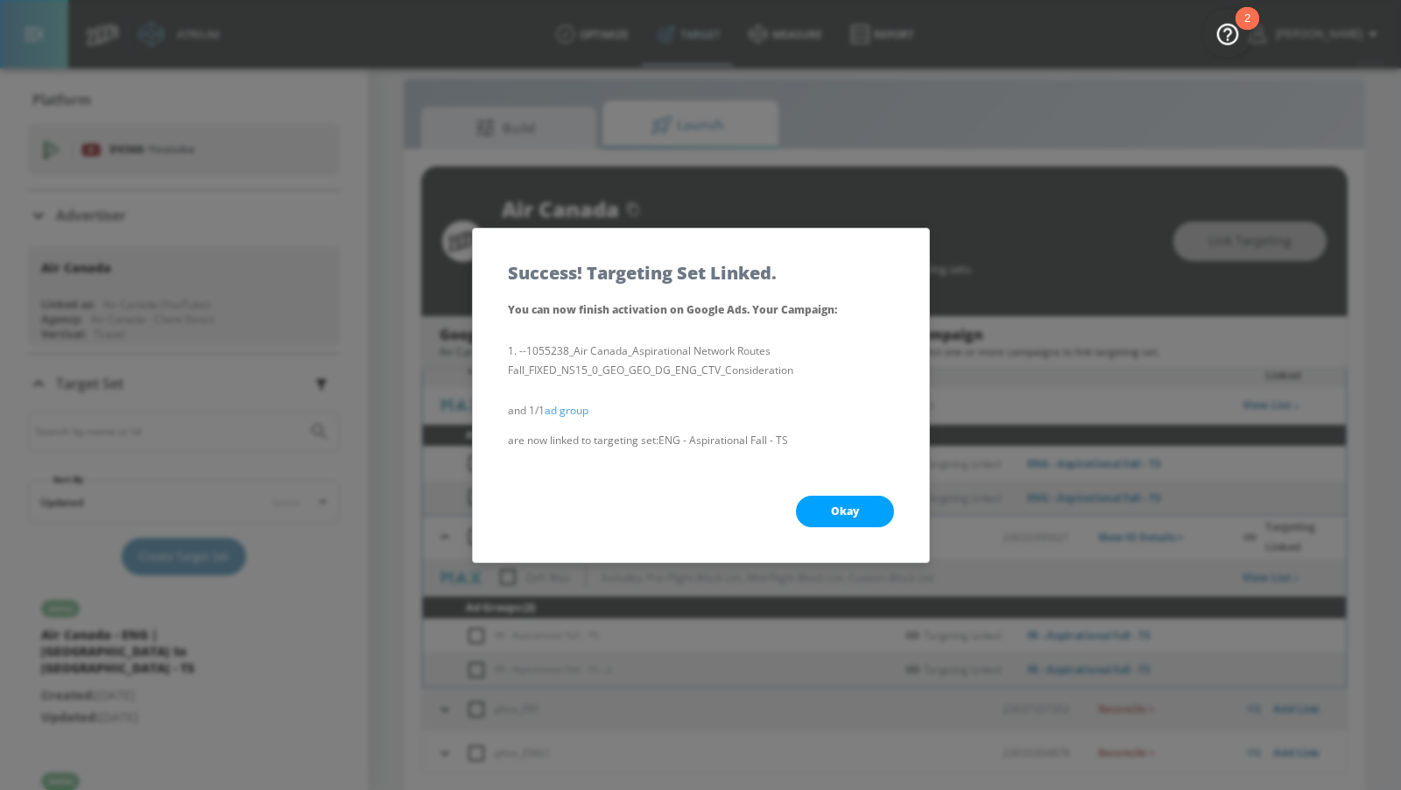
click at [801, 516] on button "Okay" at bounding box center [845, 512] width 98 height 32
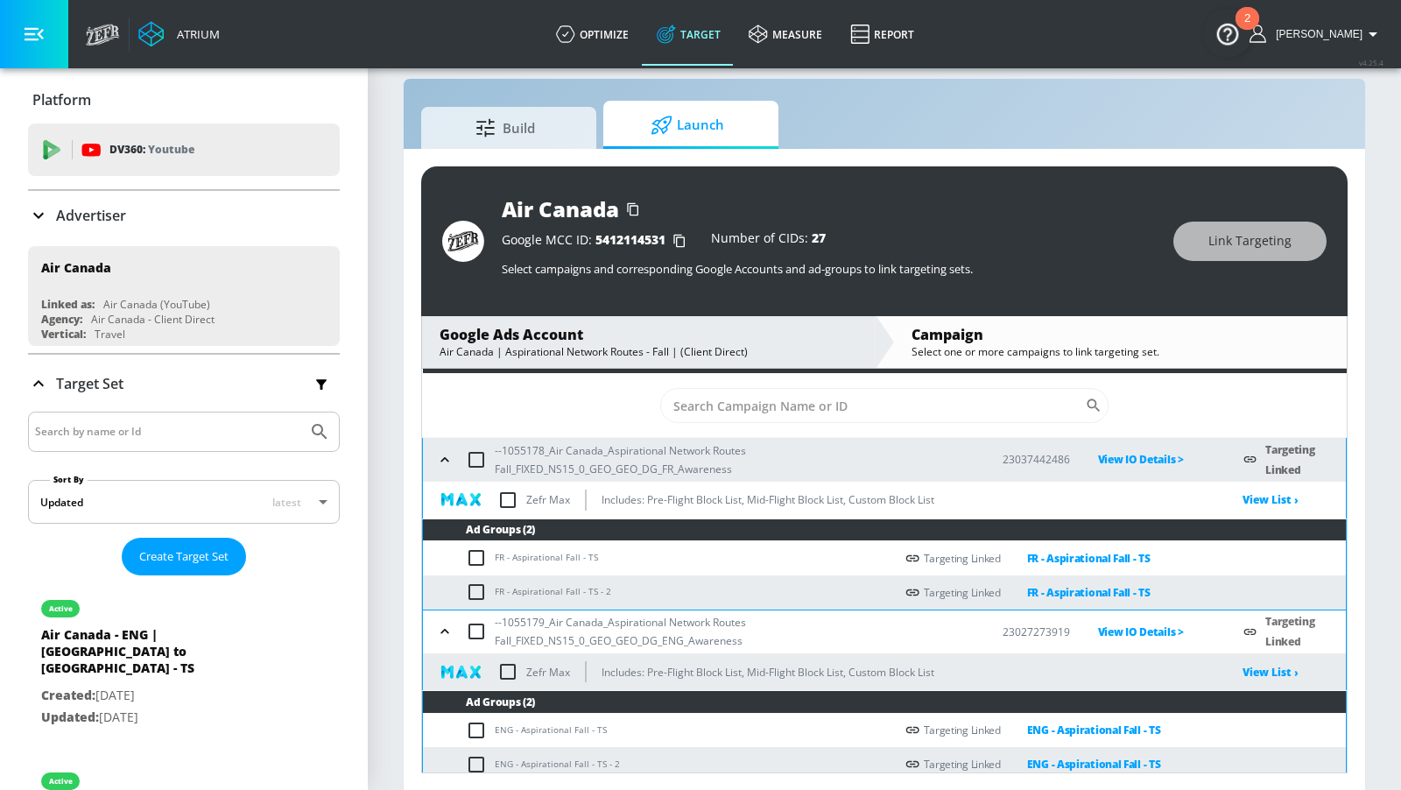
scroll to position [0, 0]
